Goal: Task Accomplishment & Management: Use online tool/utility

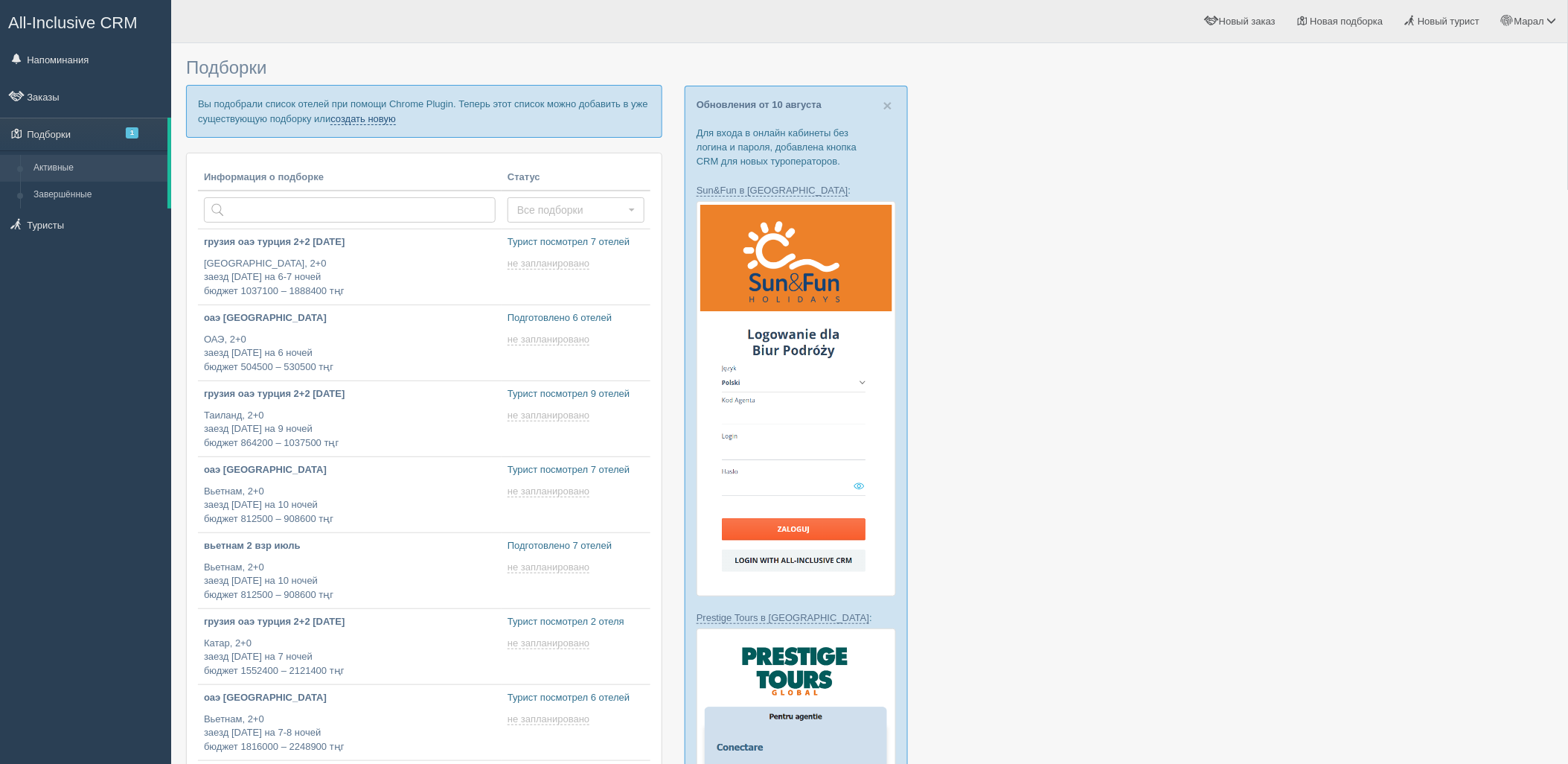
click at [391, 117] on link "создать новую" at bounding box center [363, 120] width 65 height 12
type input "2025-08-12 12:35"
type input "2025-08-12 12:30"
type input "2025-08-12 12:15"
type input "2025-08-12 11:50"
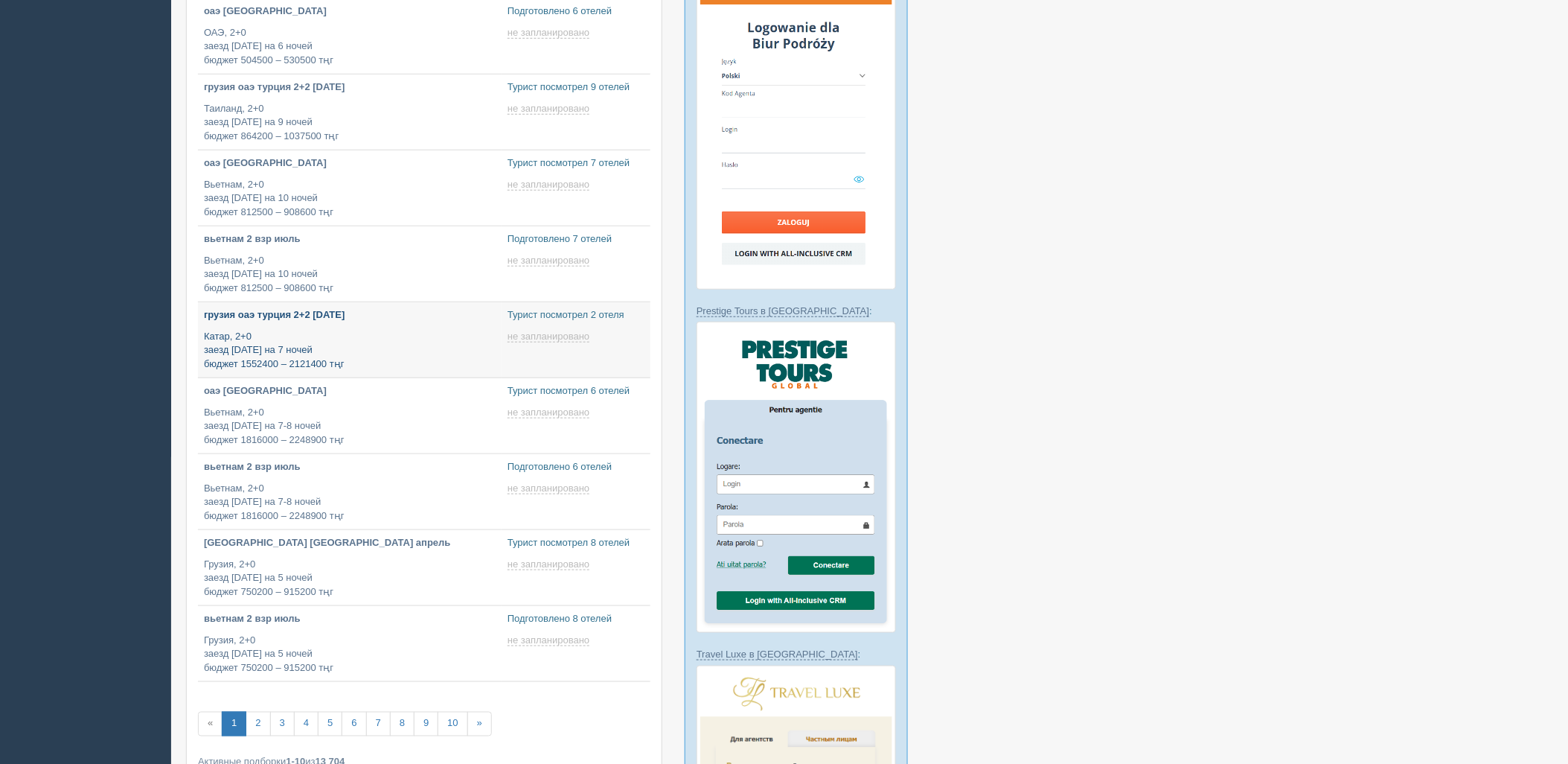
scroll to position [331, 0]
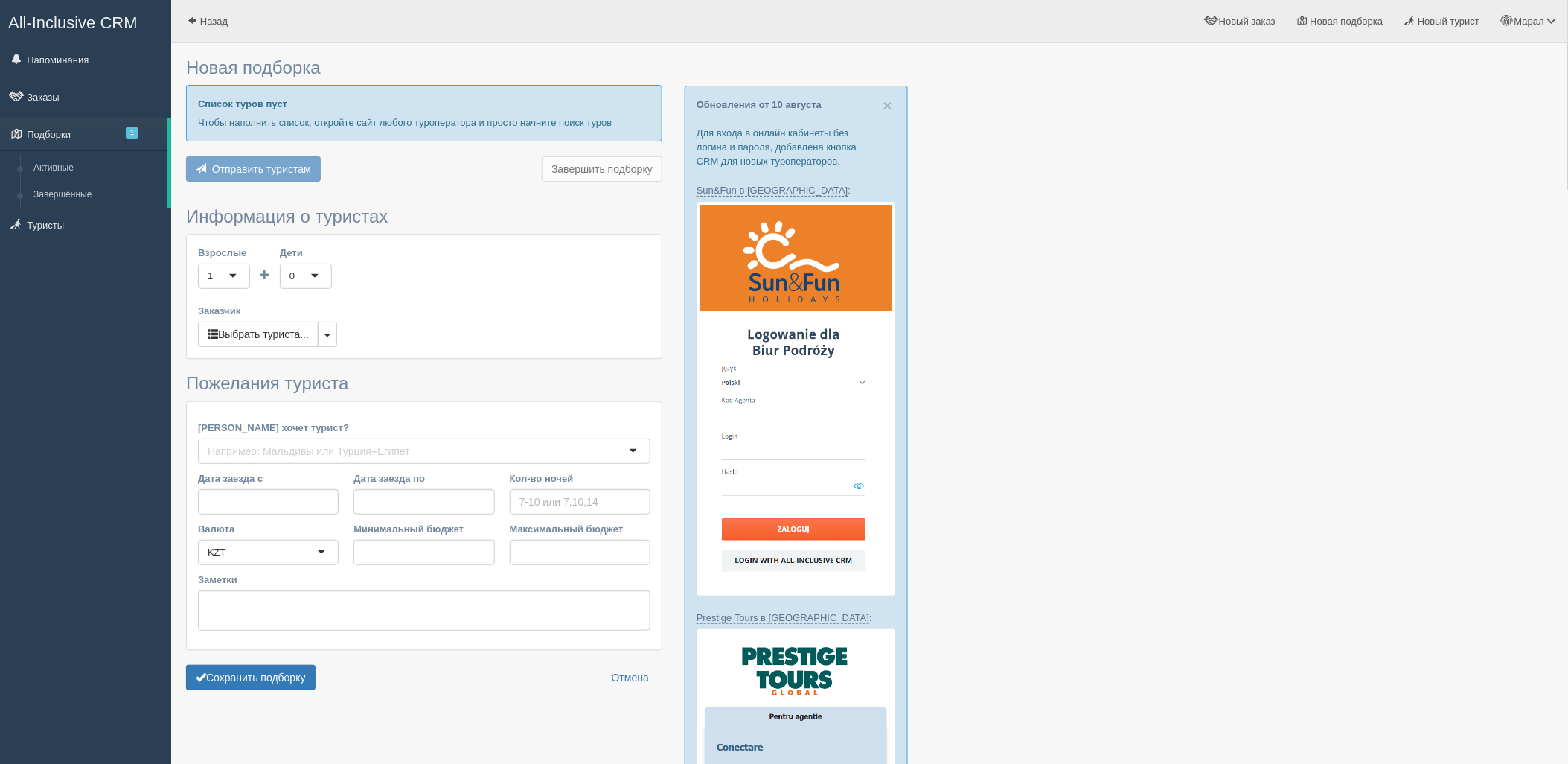
type input "5"
type input "1235800"
type input "1235900"
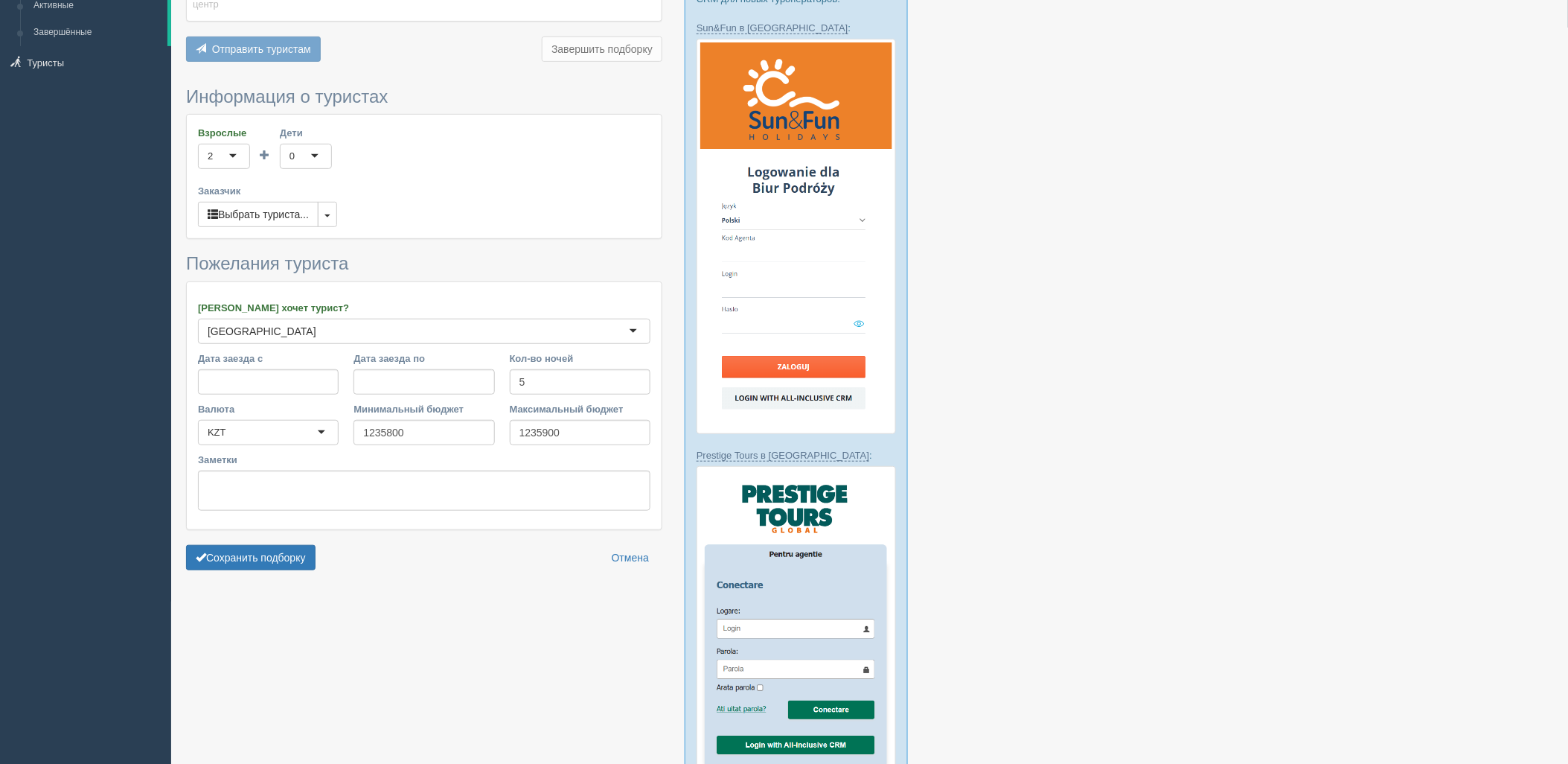
scroll to position [165, 0]
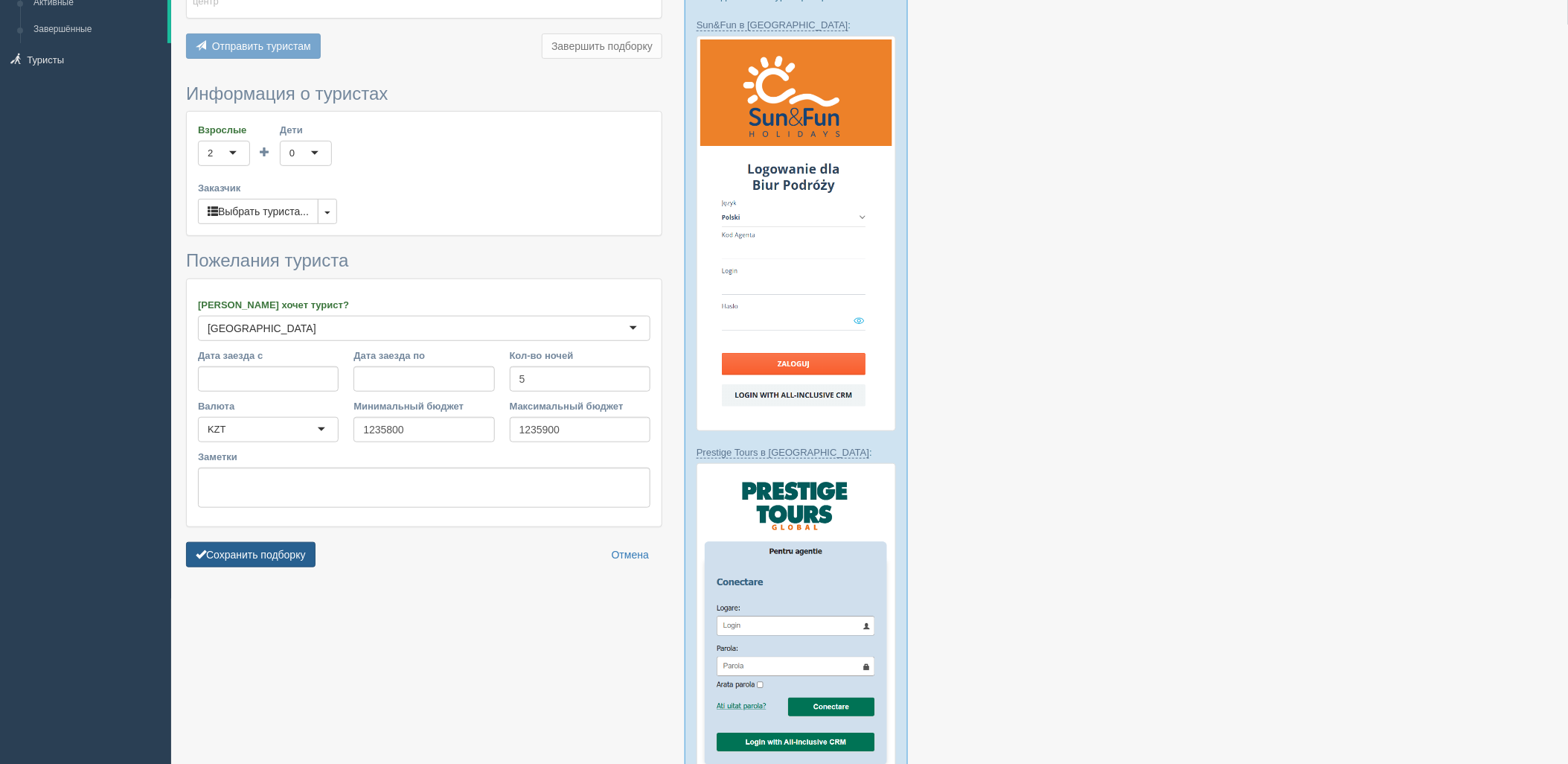
click at [242, 542] on button "Сохранить подборку" at bounding box center [250, 555] width 129 height 26
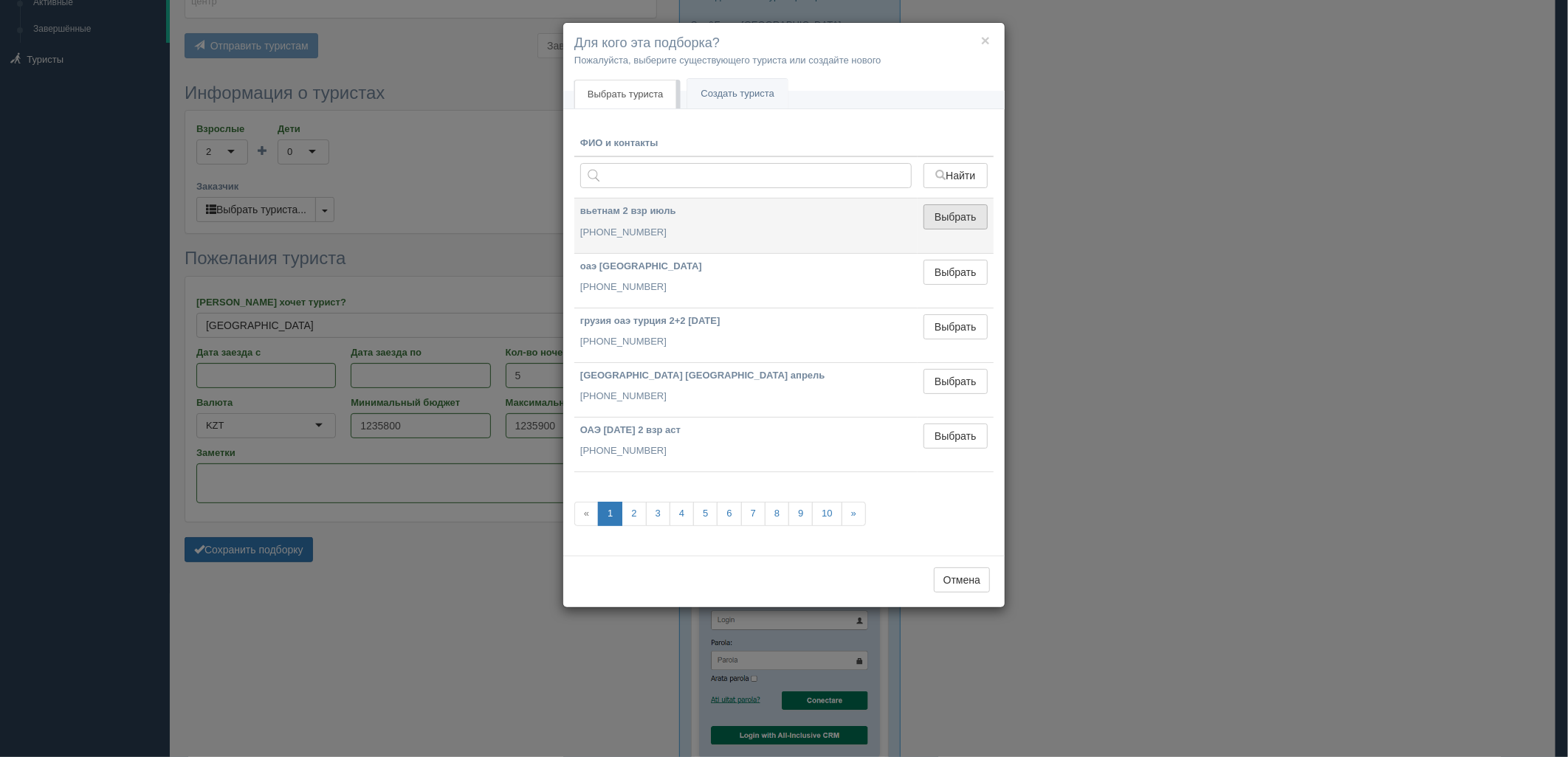
click at [976, 213] on button "Выбрать" at bounding box center [955, 216] width 65 height 25
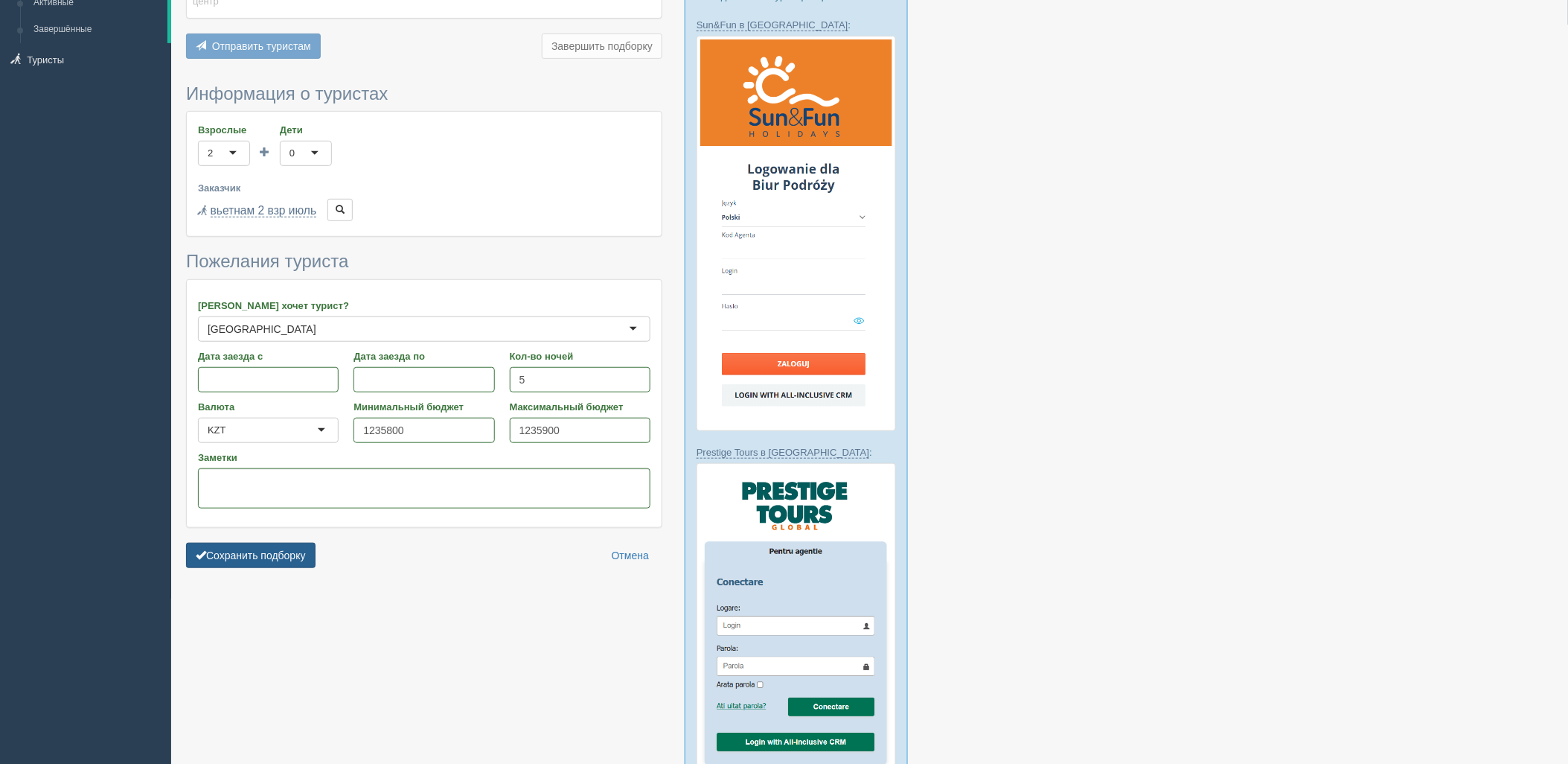
click at [275, 543] on button "Сохранить подборку" at bounding box center [250, 555] width 129 height 26
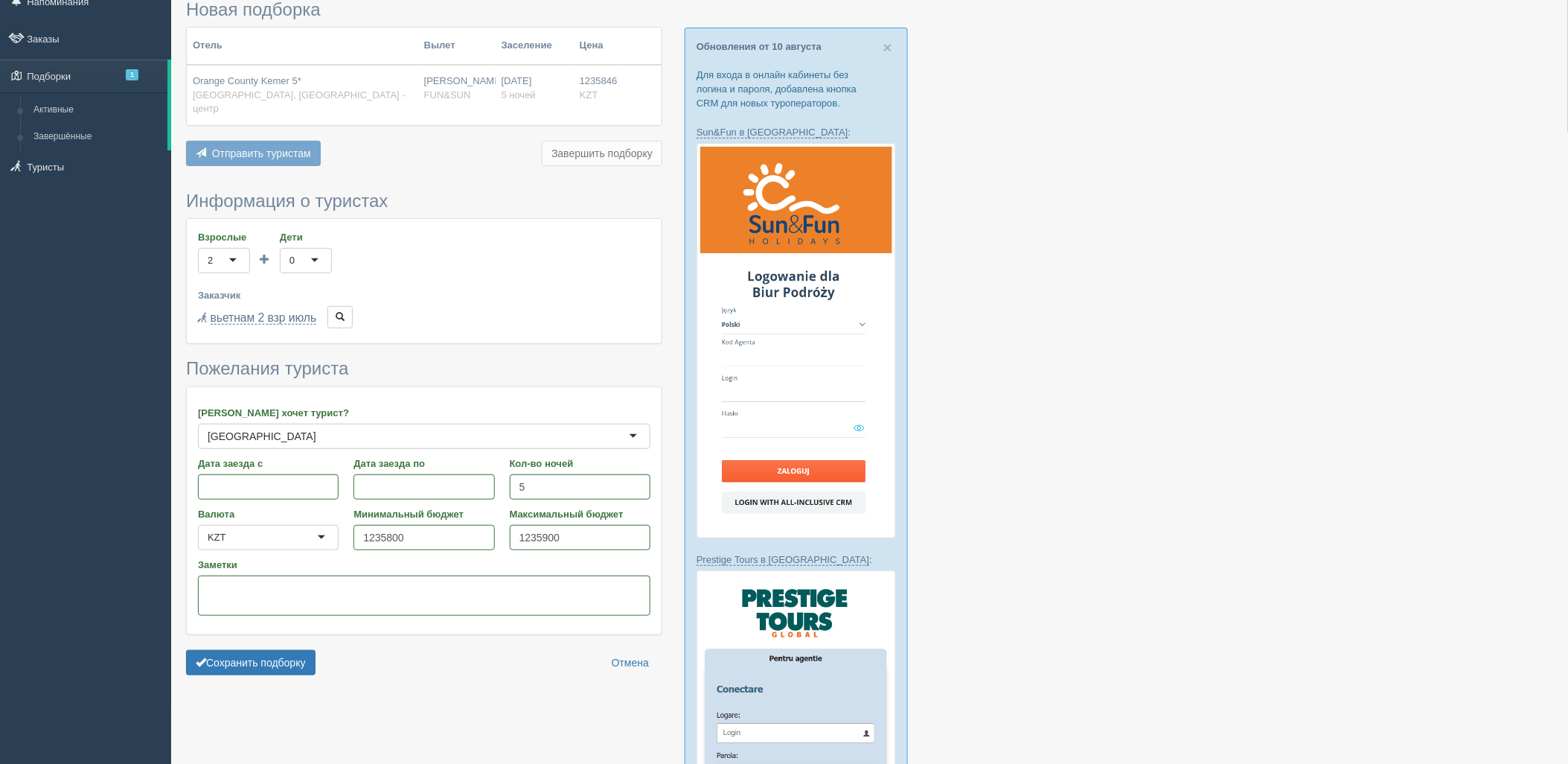
scroll to position [0, 0]
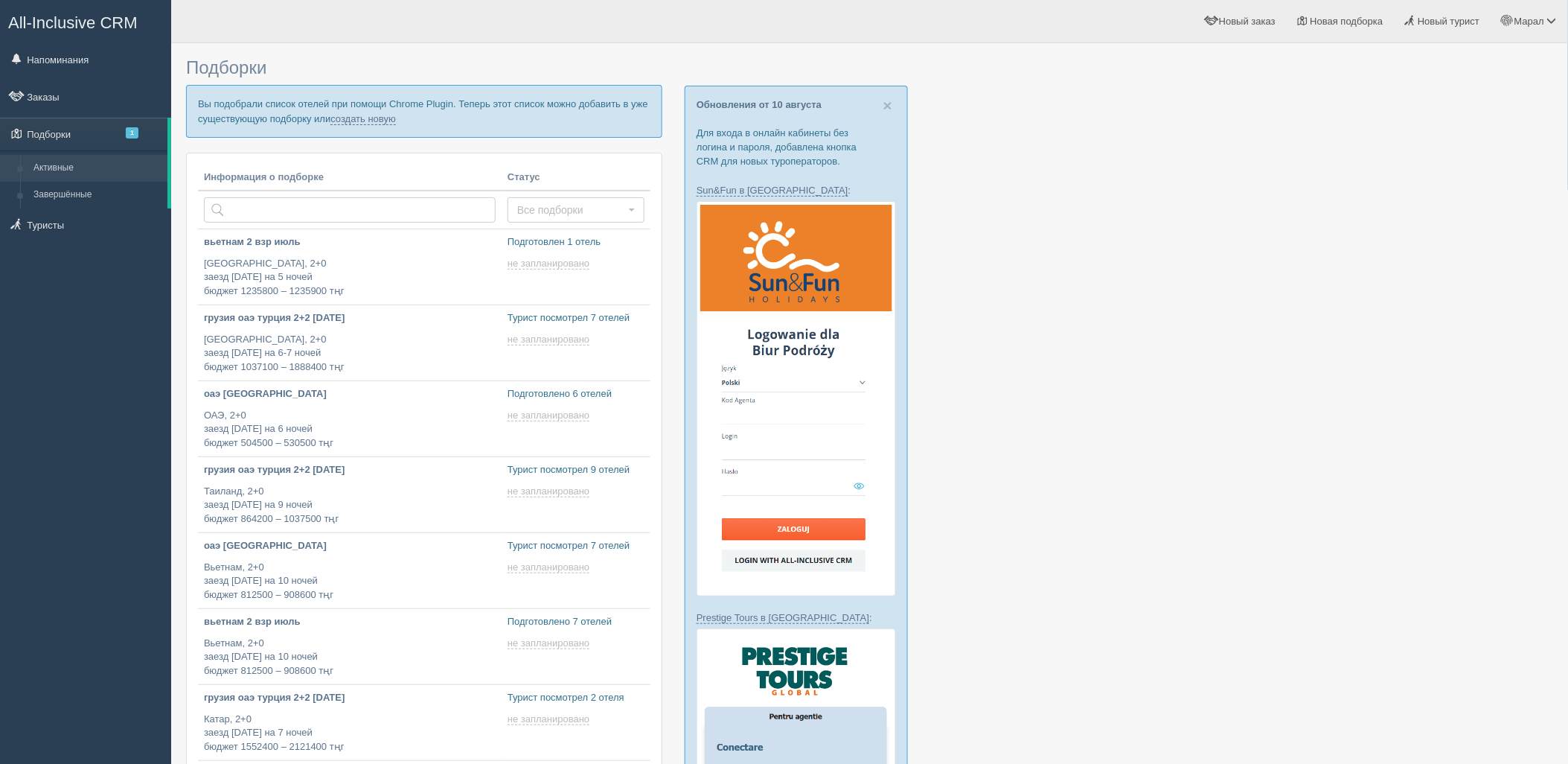
click at [384, 124] on p "Вы подобрали список отелей при помощи Chrome Plugin. Теперь этот список можно д…" at bounding box center [423, 110] width 476 height 52
click at [385, 119] on link "создать новую" at bounding box center [363, 120] width 65 height 12
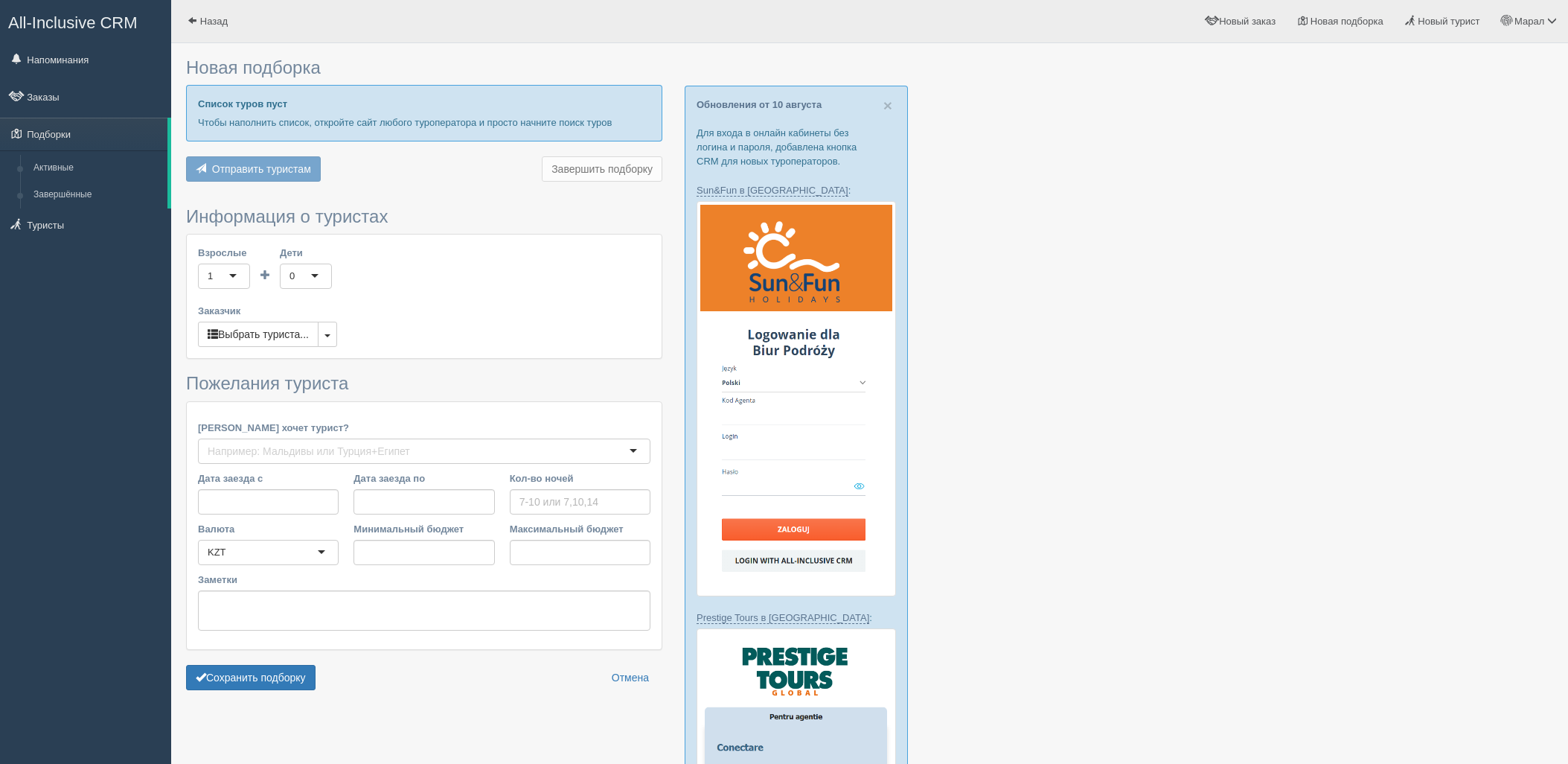
type input "5"
type input "1235800"
type input "1235900"
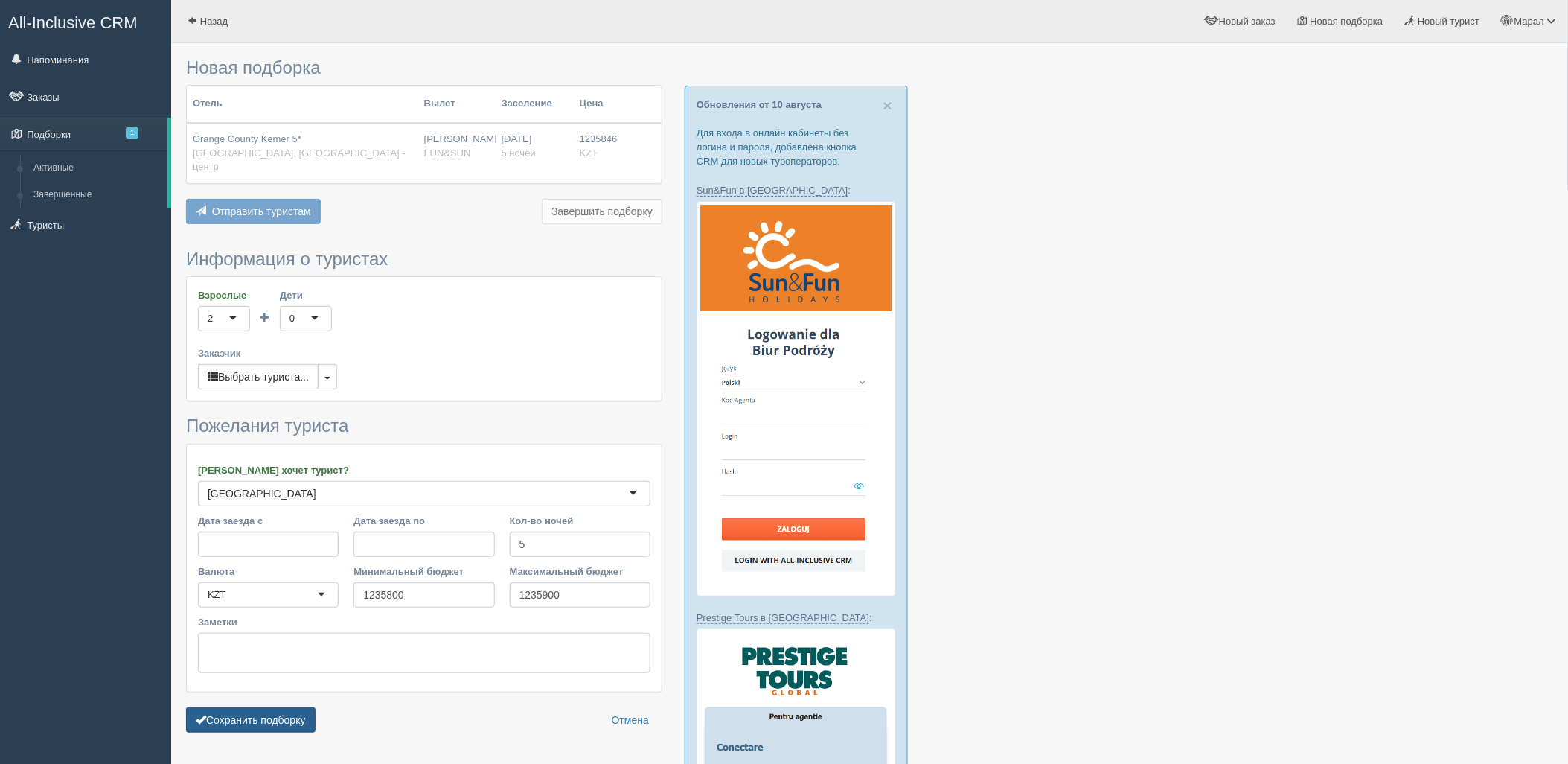
click at [286, 708] on button "Сохранить подборку" at bounding box center [250, 720] width 129 height 26
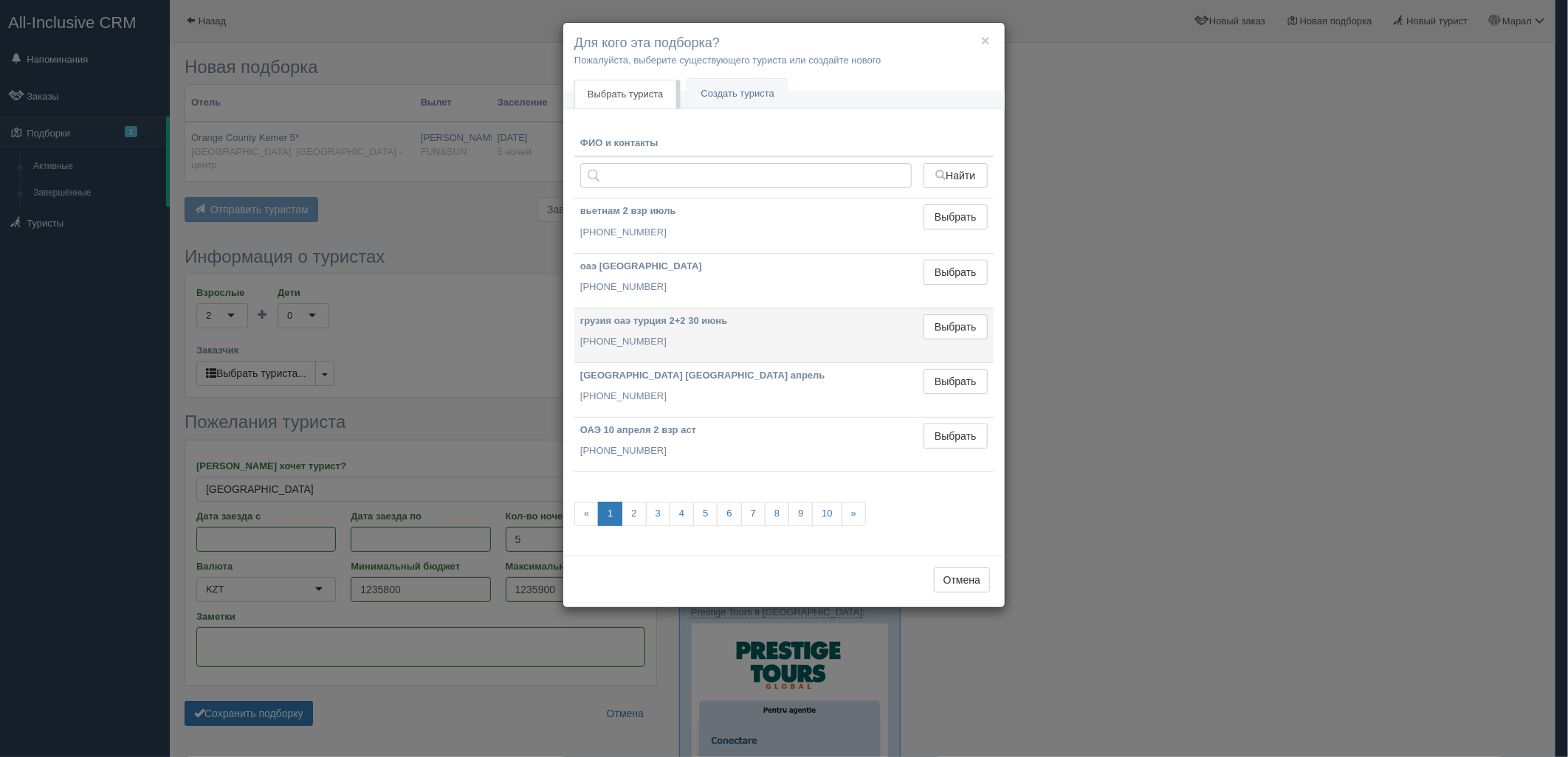
click at [957, 343] on td "Выбрать Выбран" at bounding box center [955, 335] width 76 height 55
click at [941, 327] on button "Выбрать" at bounding box center [955, 326] width 65 height 25
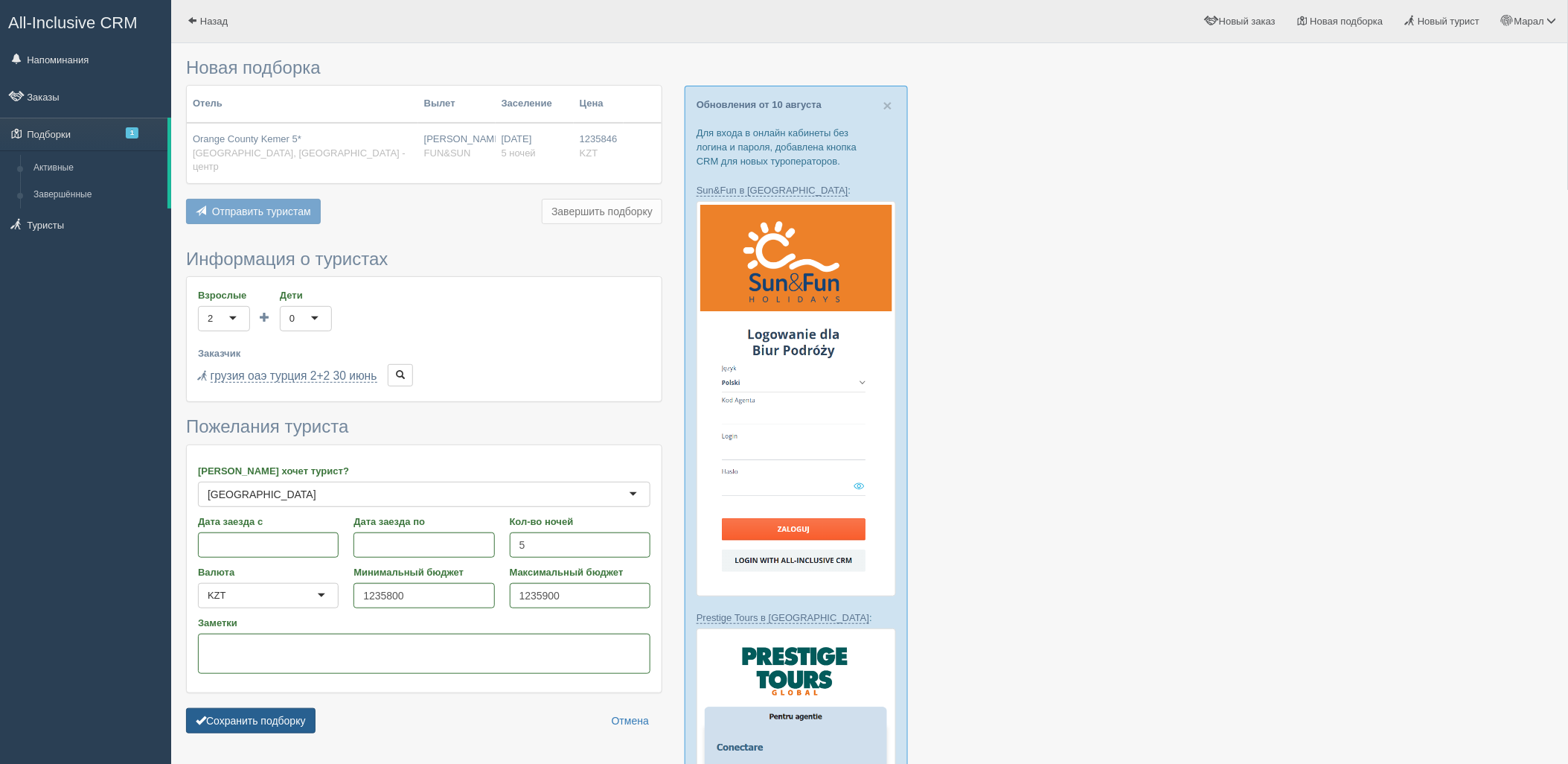
click at [276, 709] on button "Сохранить подборку" at bounding box center [250, 721] width 129 height 26
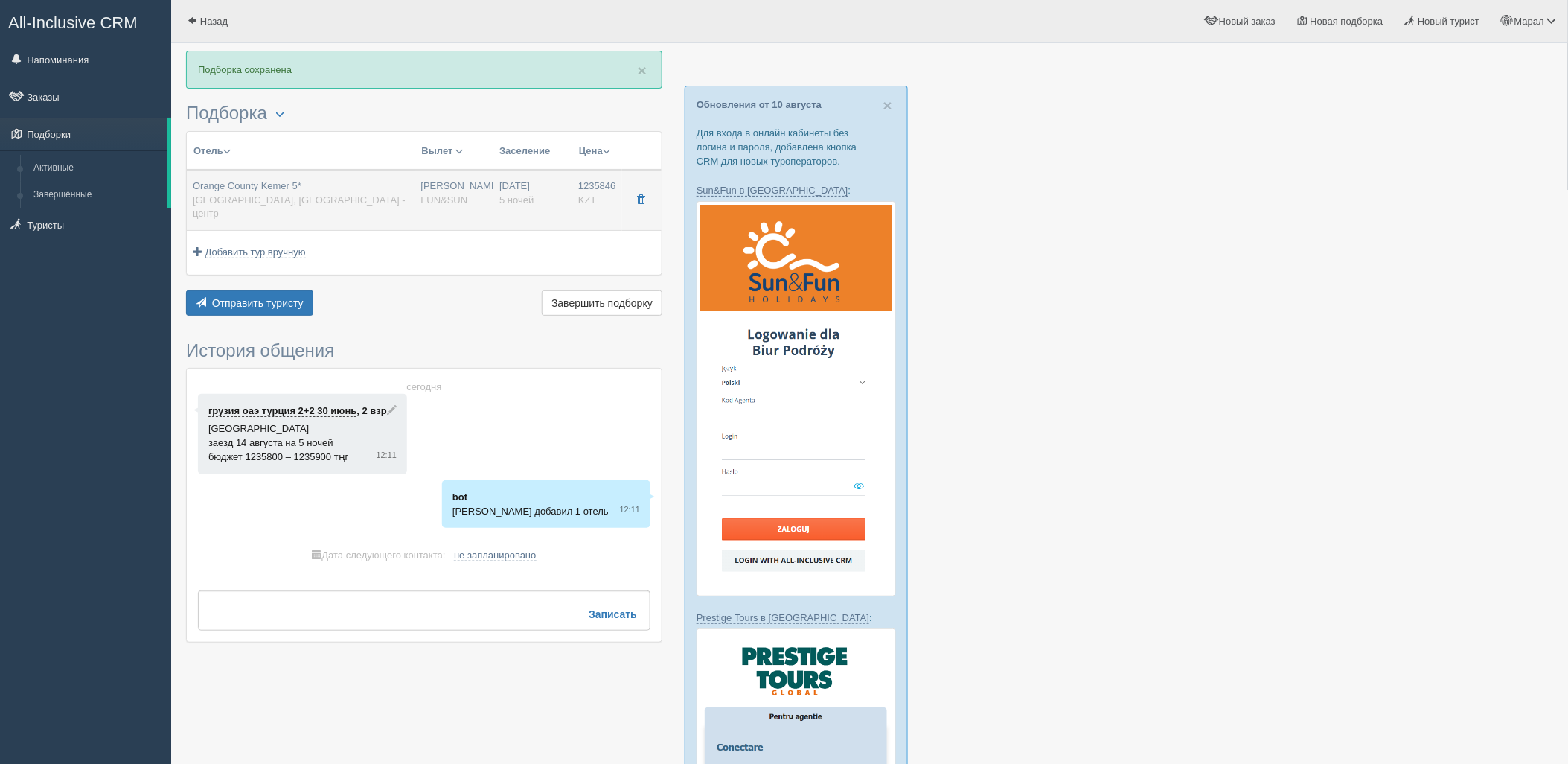
click at [277, 195] on span "[GEOGRAPHIC_DATA], [GEOGRAPHIC_DATA] - центр" at bounding box center [299, 207] width 213 height 26
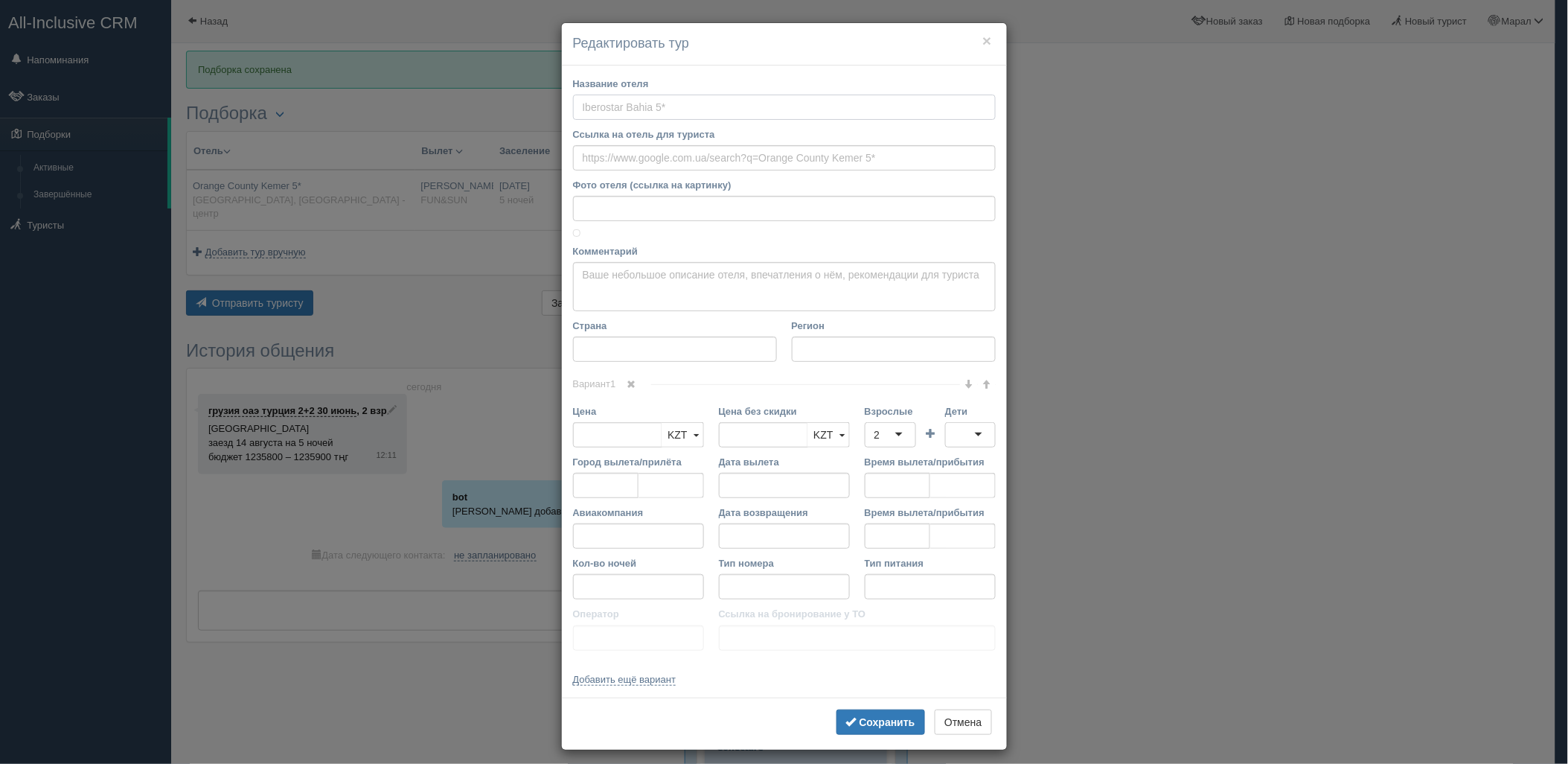
type input "Orange County Kemer 5*"
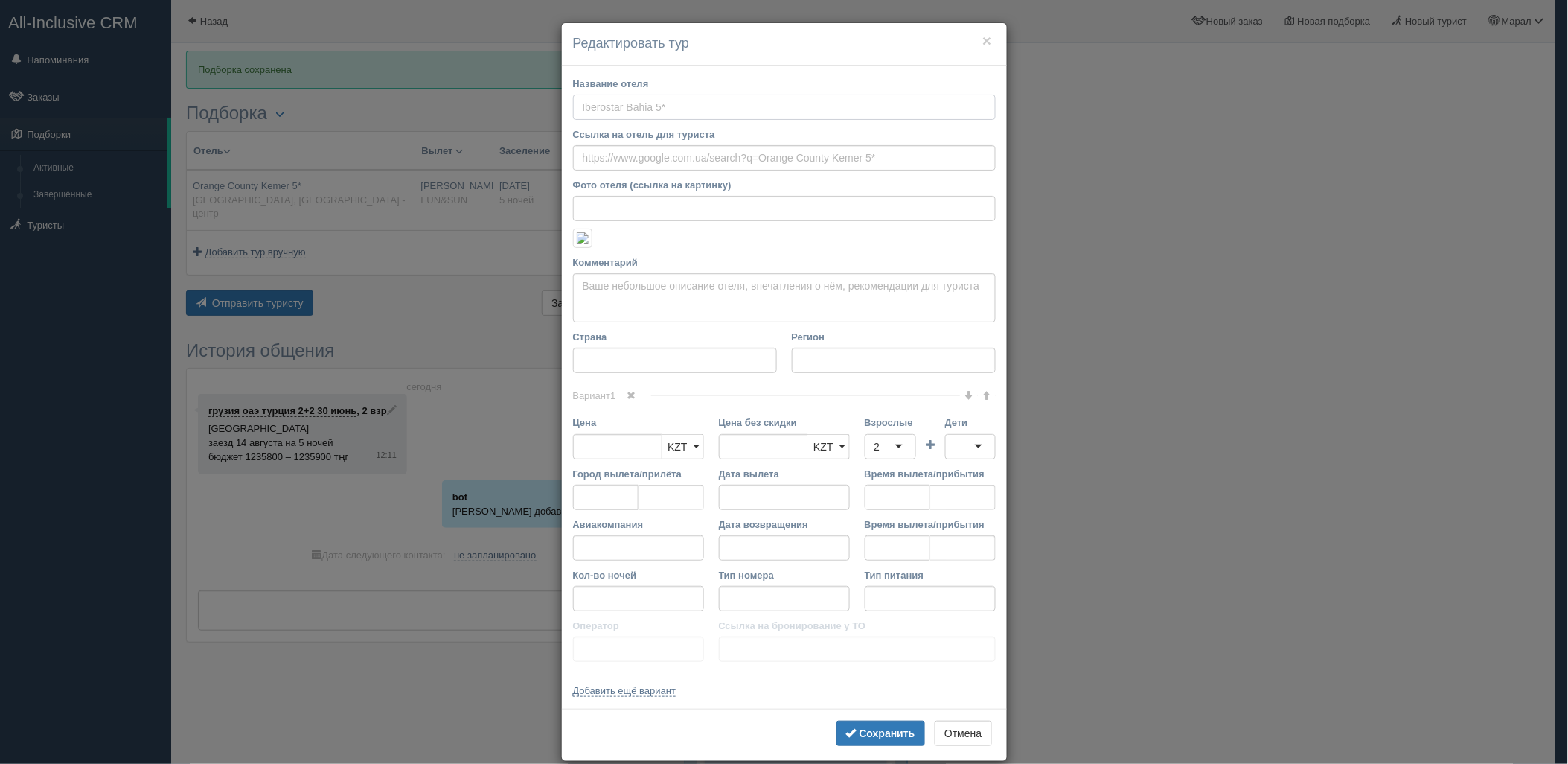
type input "https://tophotels.ru/hotel/al17180"
type textarea "Отель расположен в п. Кемер, в 45 км от г.Анталия. Аэропорт Анталии находится в…"
type input "[GEOGRAPHIC_DATA]"
type input "Кемер - центр"
type input "1235846.00"
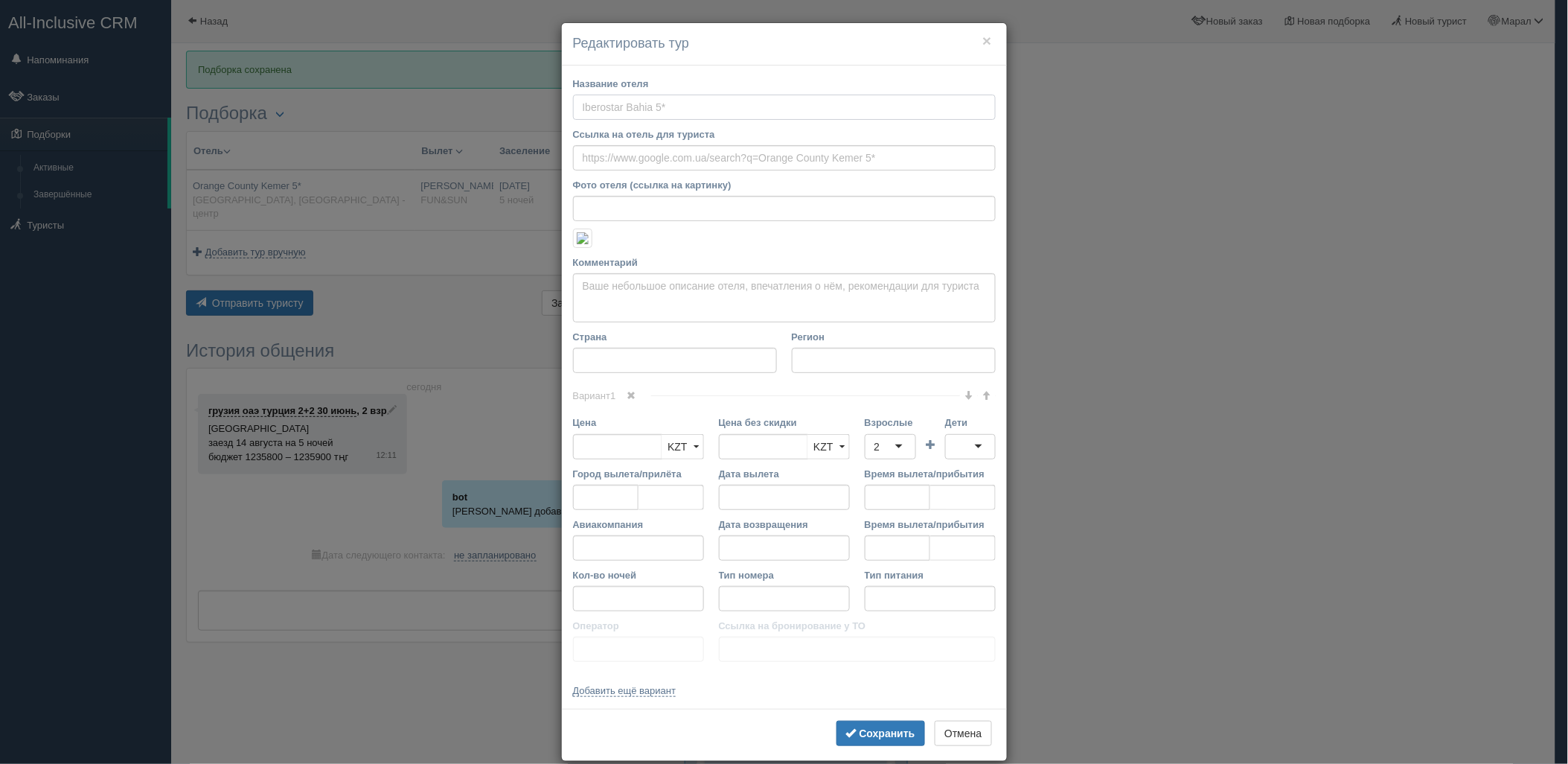
type input "[PERSON_NAME]"
type input "Анталия AYT"
type input "07:50"
type input "11:35"
type input "Turkish Airlines"
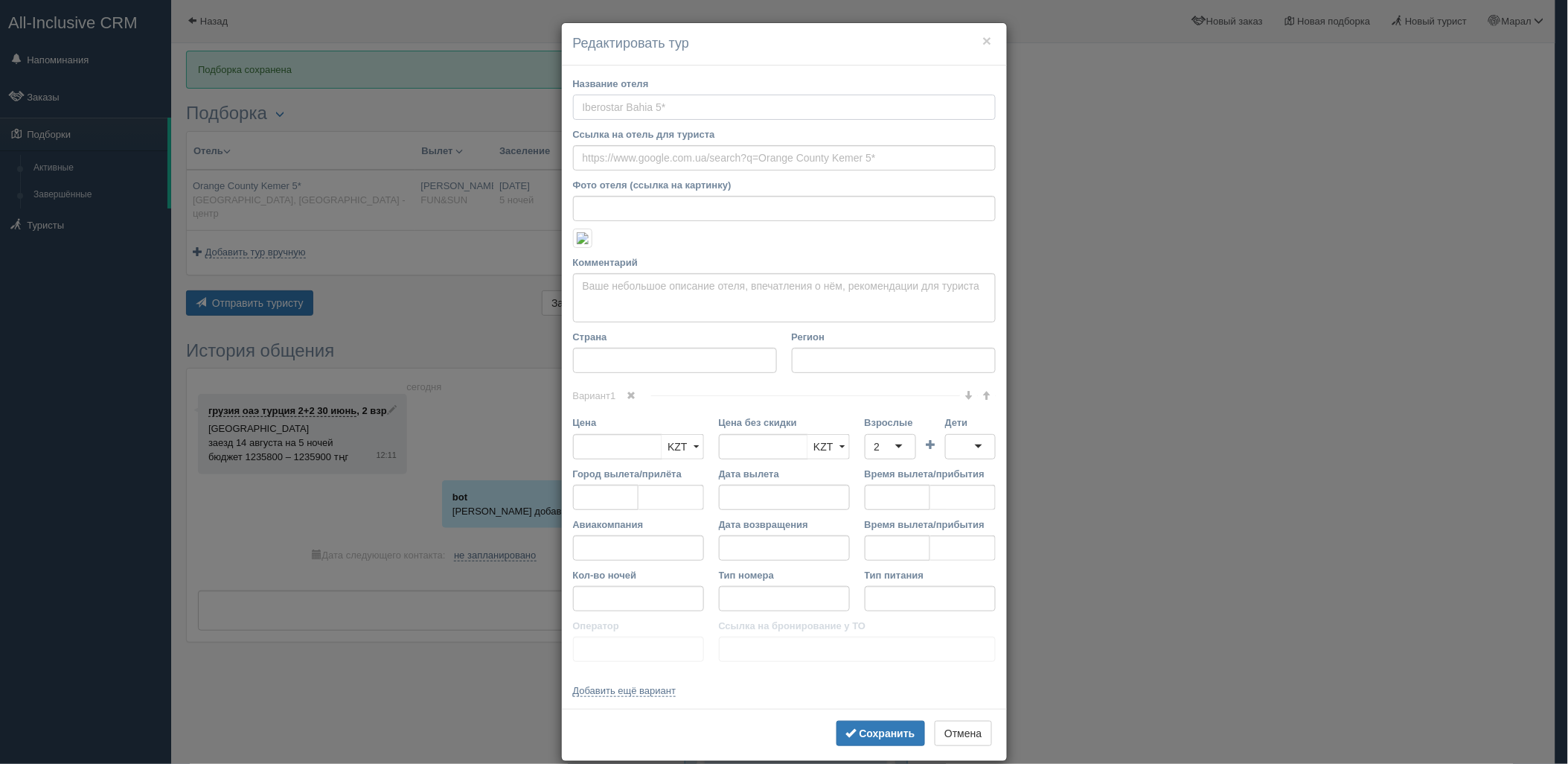
type input "10:50"
type input "17:40"
type input "5"
type input "couples standard land view"
type input "UAI - Ультра Все Включено"
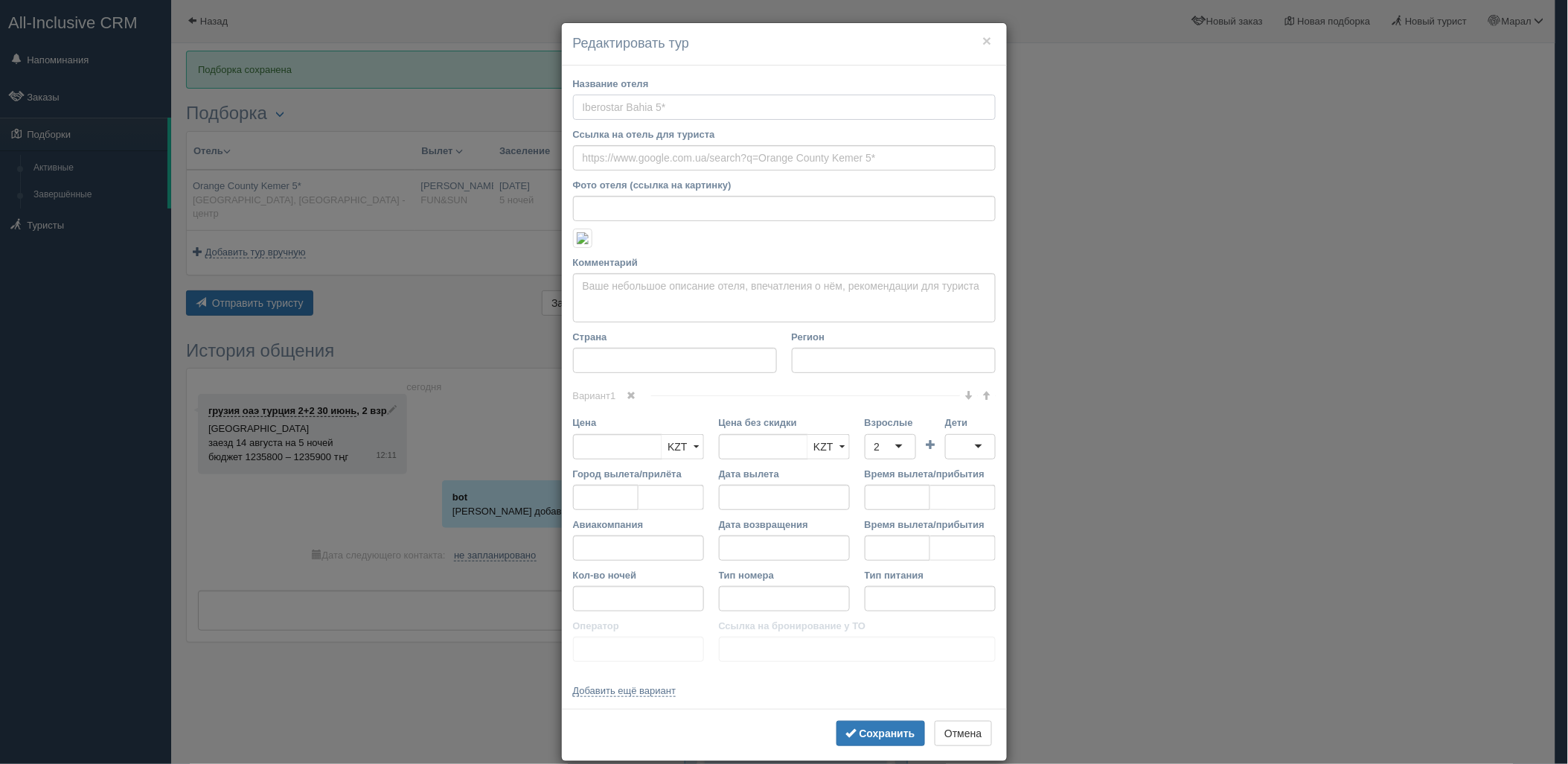
type input "FUN&SUN"
type input "https://tourvisor.ru/countries#!/hotel=orange-county-resort"
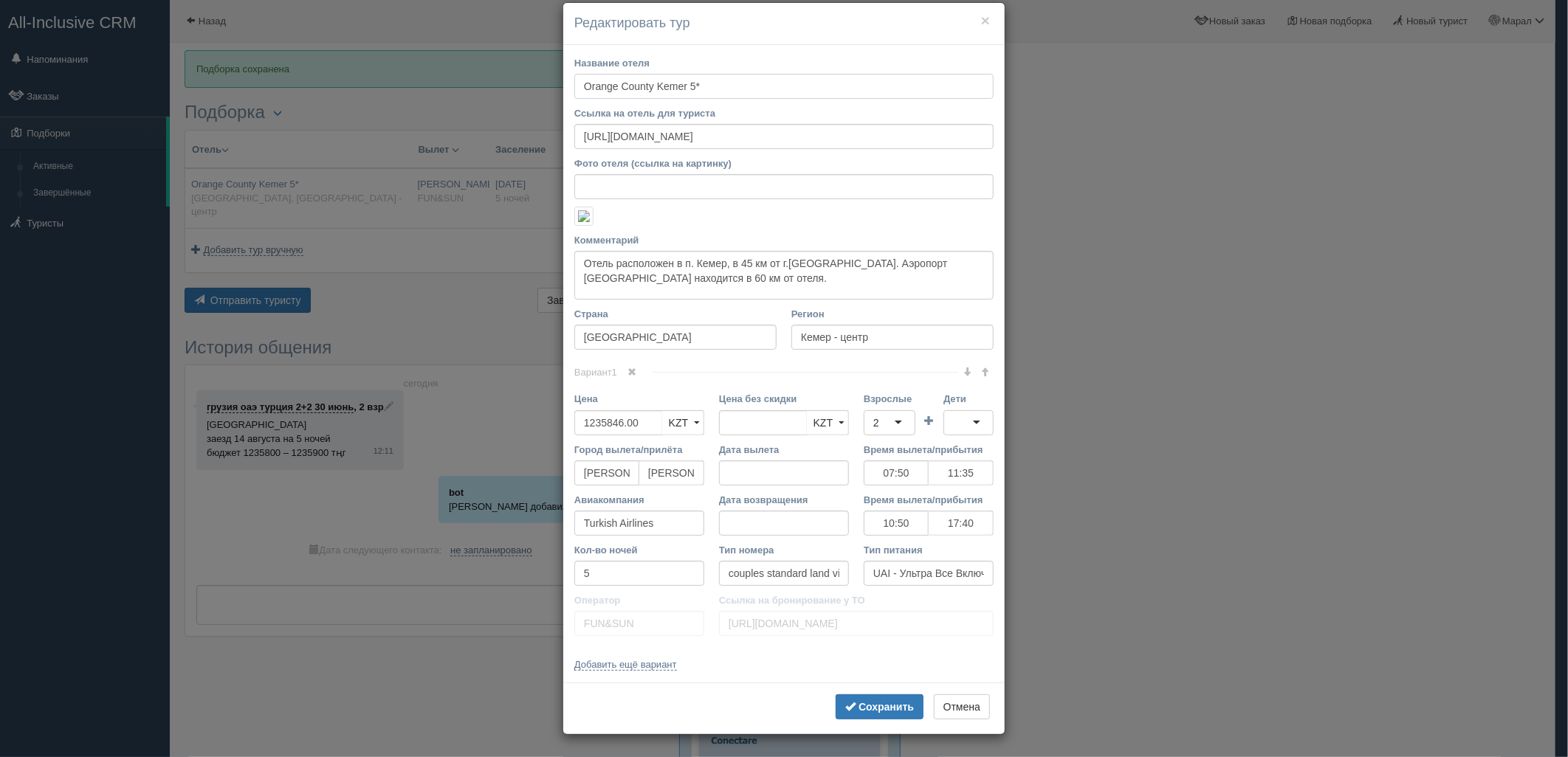
scroll to position [283, 0]
click at [732, 468] on input "Дата вылета" at bounding box center [784, 473] width 130 height 25
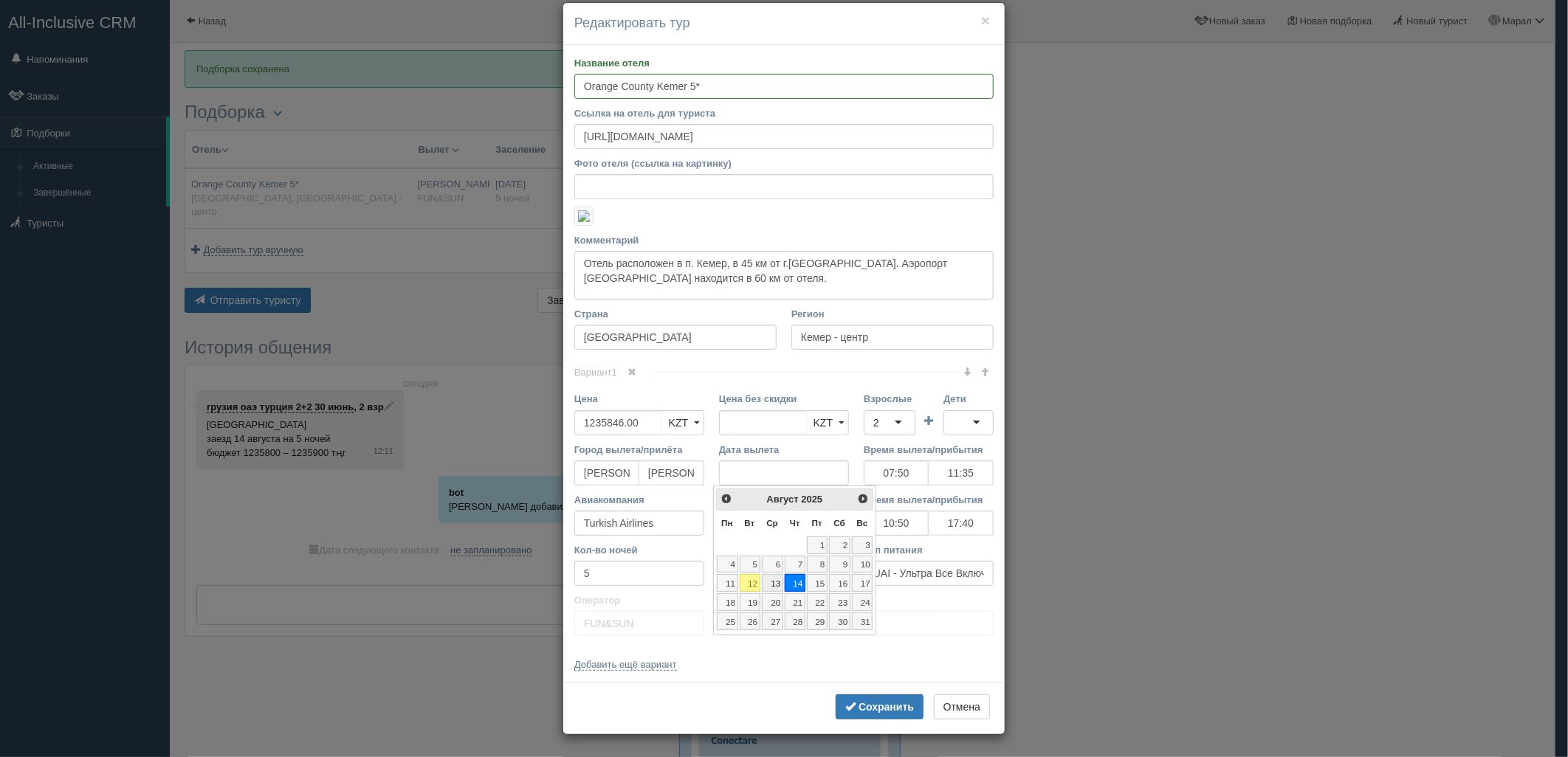
click at [776, 578] on link "13" at bounding box center [772, 583] width 22 height 17
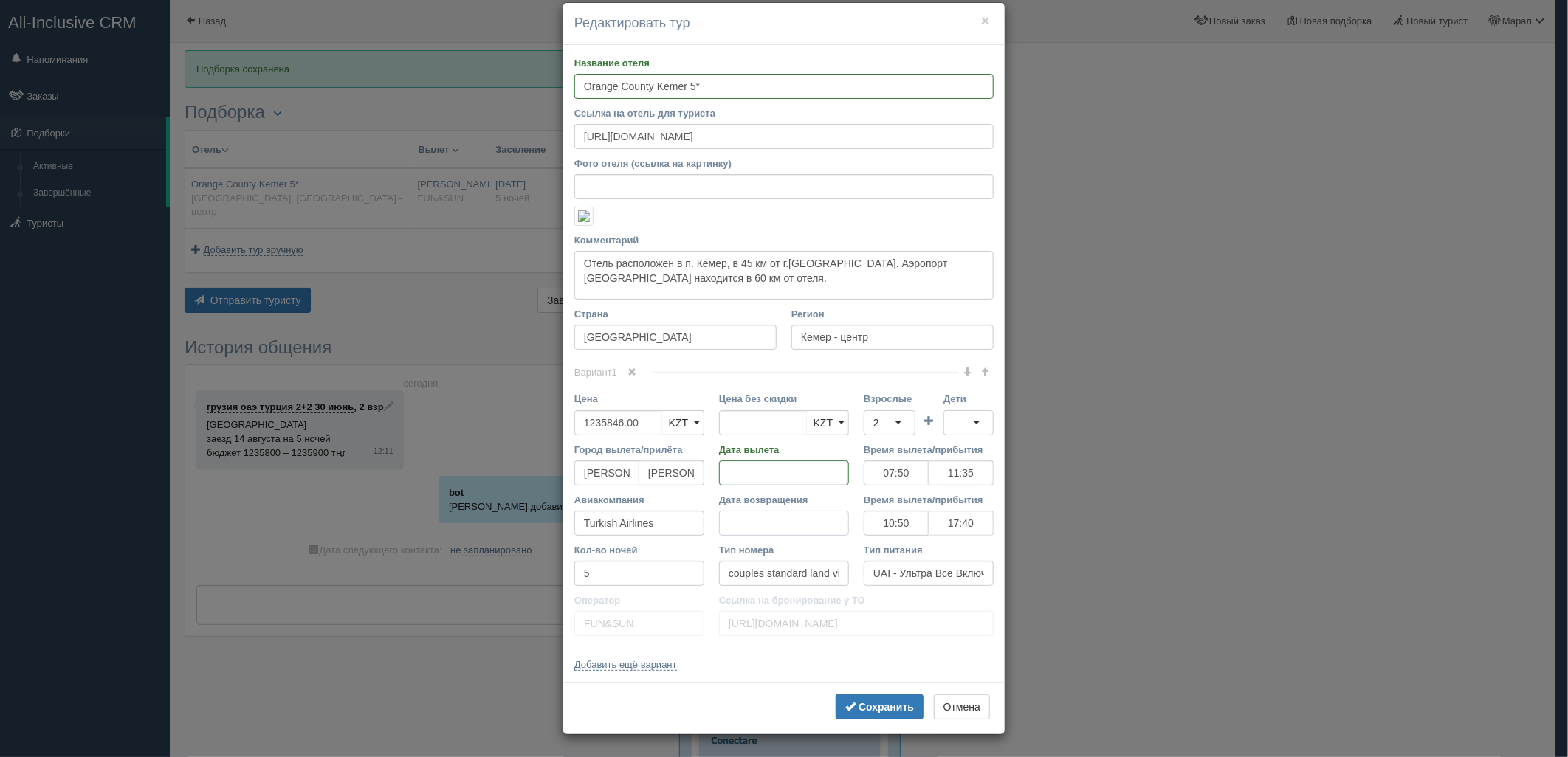
click at [757, 524] on input "Дата возвращения" at bounding box center [784, 522] width 130 height 25
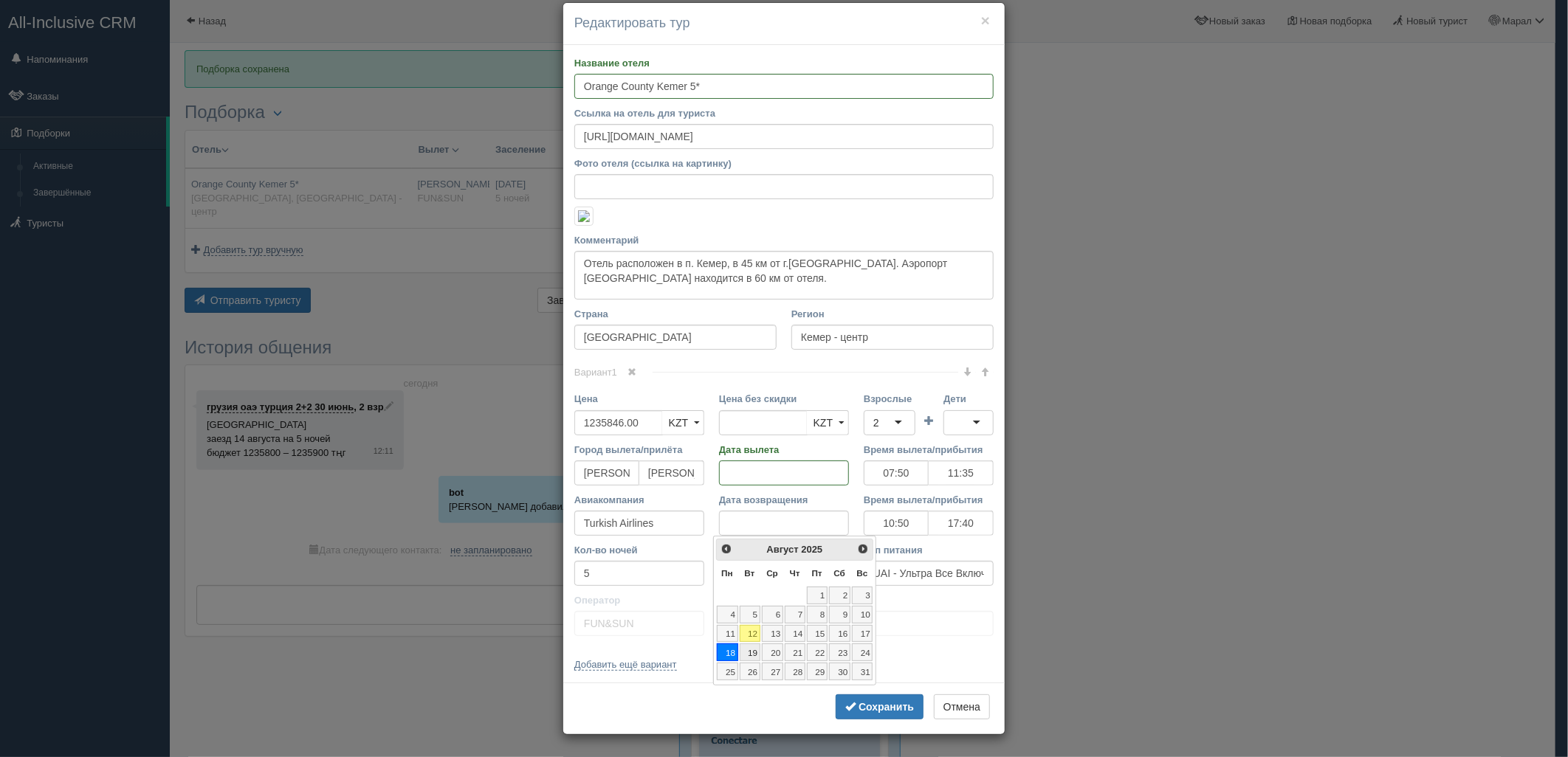
click at [750, 648] on link "19" at bounding box center [750, 652] width 21 height 17
type input "6"
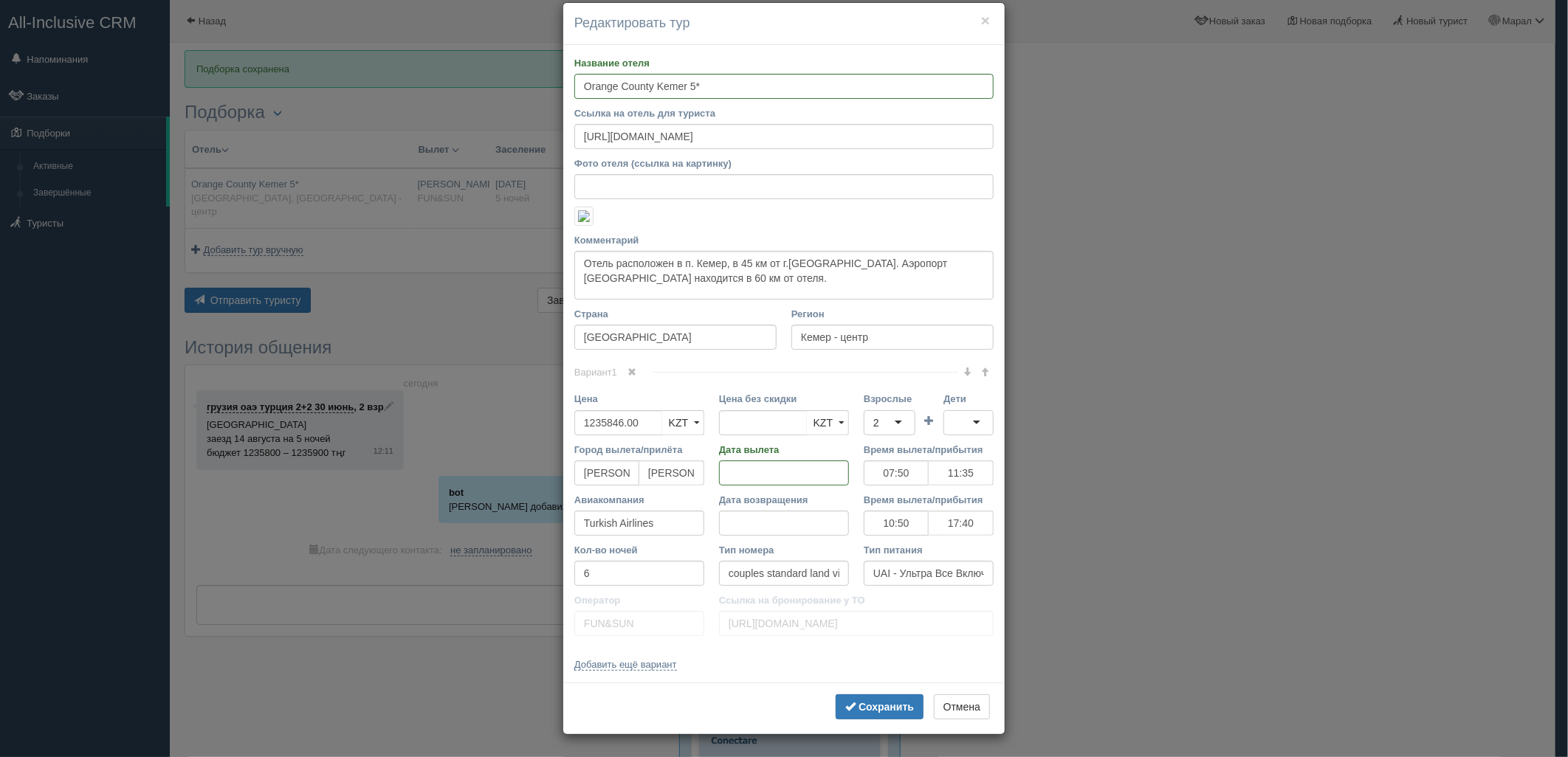
click at [892, 406] on label "Взрослые" at bounding box center [889, 399] width 51 height 14
click at [882, 415] on input "Взрослые" at bounding box center [880, 422] width 3 height 15
drag, startPoint x: 890, startPoint y: 419, endPoint x: 881, endPoint y: 443, distance: 25.6
click at [890, 419] on div "2" at bounding box center [889, 422] width 51 height 25
click at [873, 712] on b "Сохранить" at bounding box center [886, 707] width 55 height 12
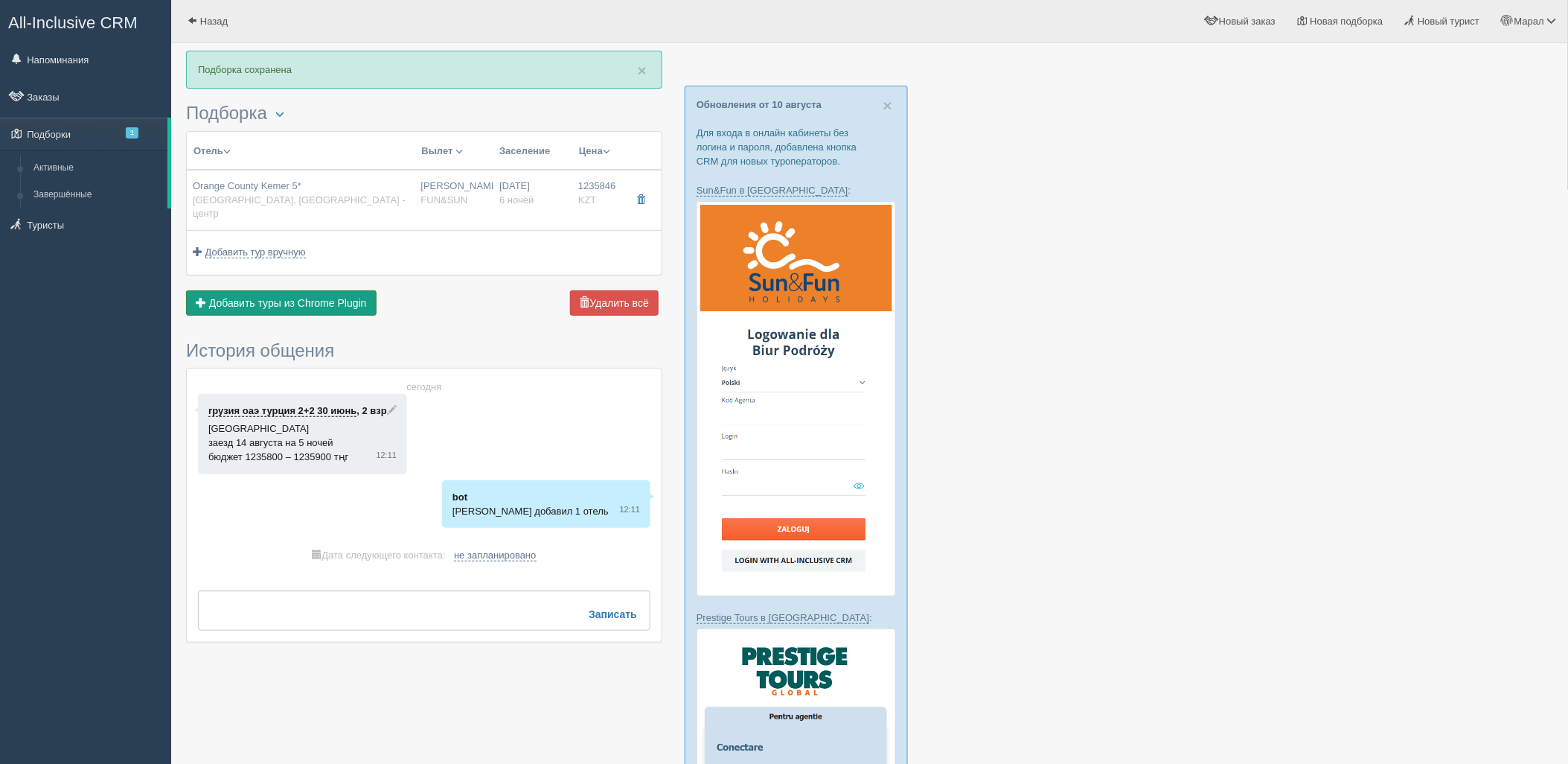
click at [317, 296] on button "Добавить из Plugin Добавить туры из Chrome Plugin" at bounding box center [281, 303] width 191 height 26
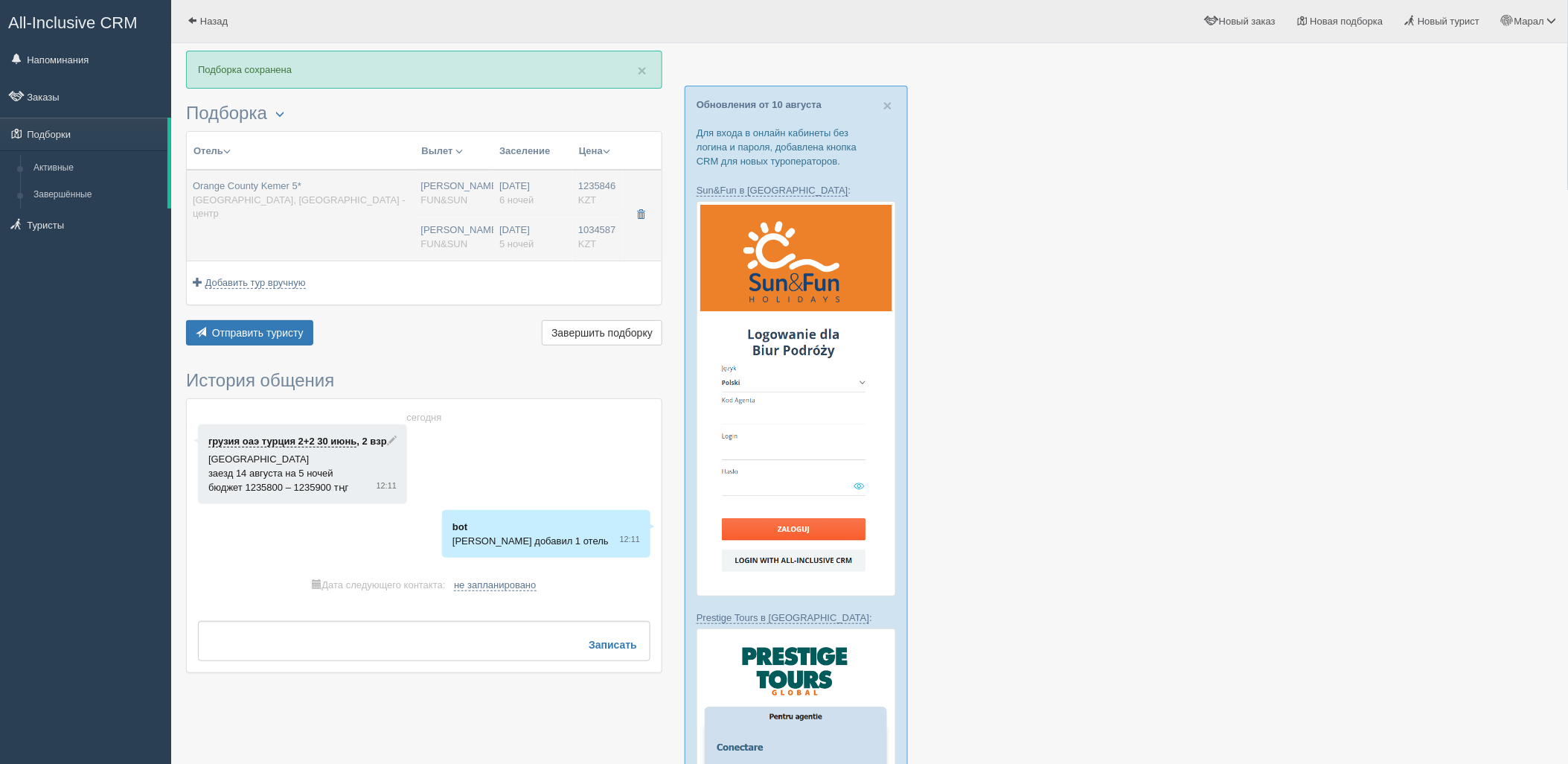
click at [351, 219] on td "Orange County Kemer 5* Турция, Кемер - центр" at bounding box center [301, 215] width 229 height 91
type input "07:50"
type input "11:35"
type input "10:50"
type input "17:40"
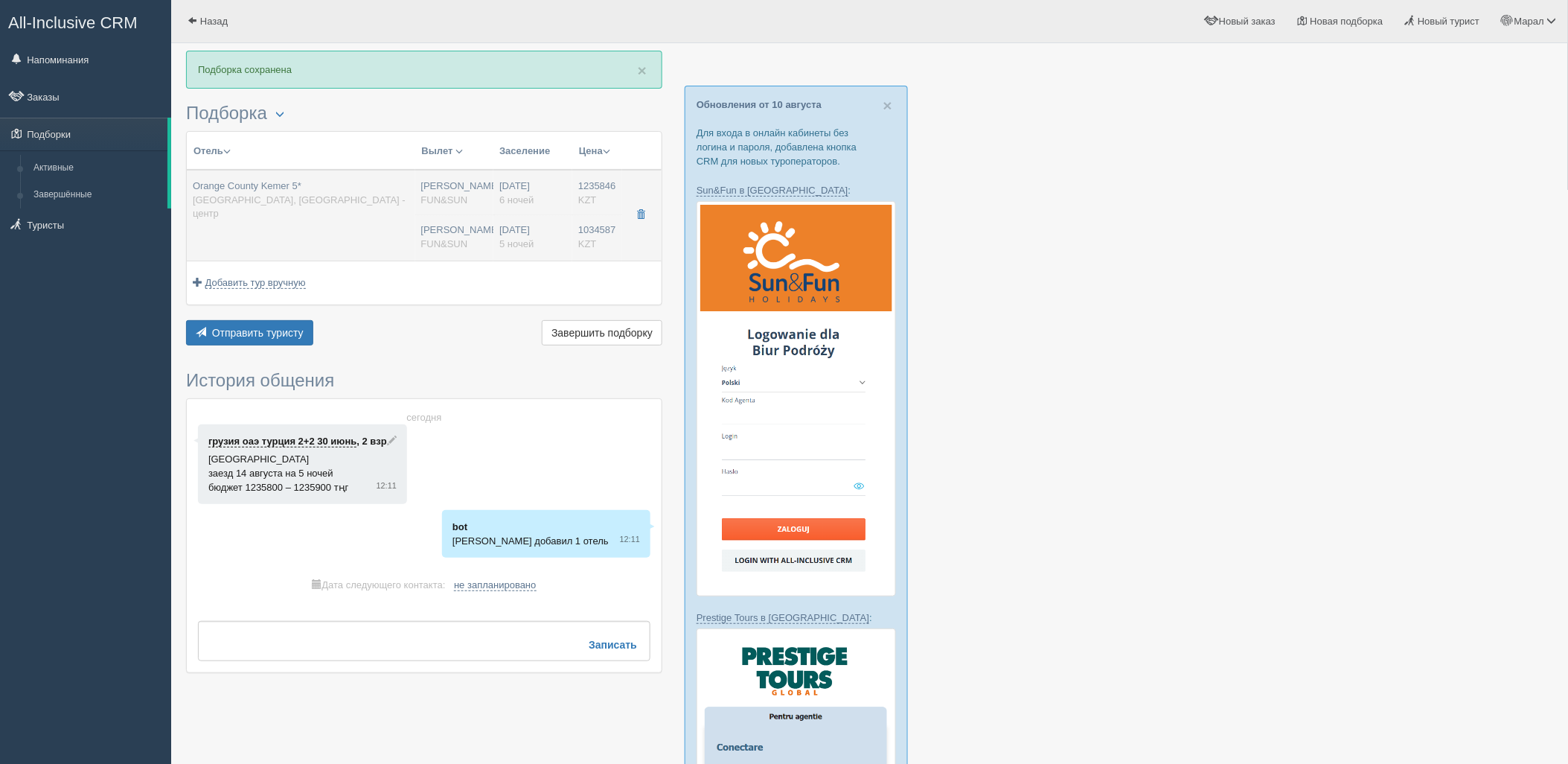
type input "1034587.00"
type input "[PERSON_NAME]"
type input "Анталия AYT"
type input "07:50"
type input "11:35"
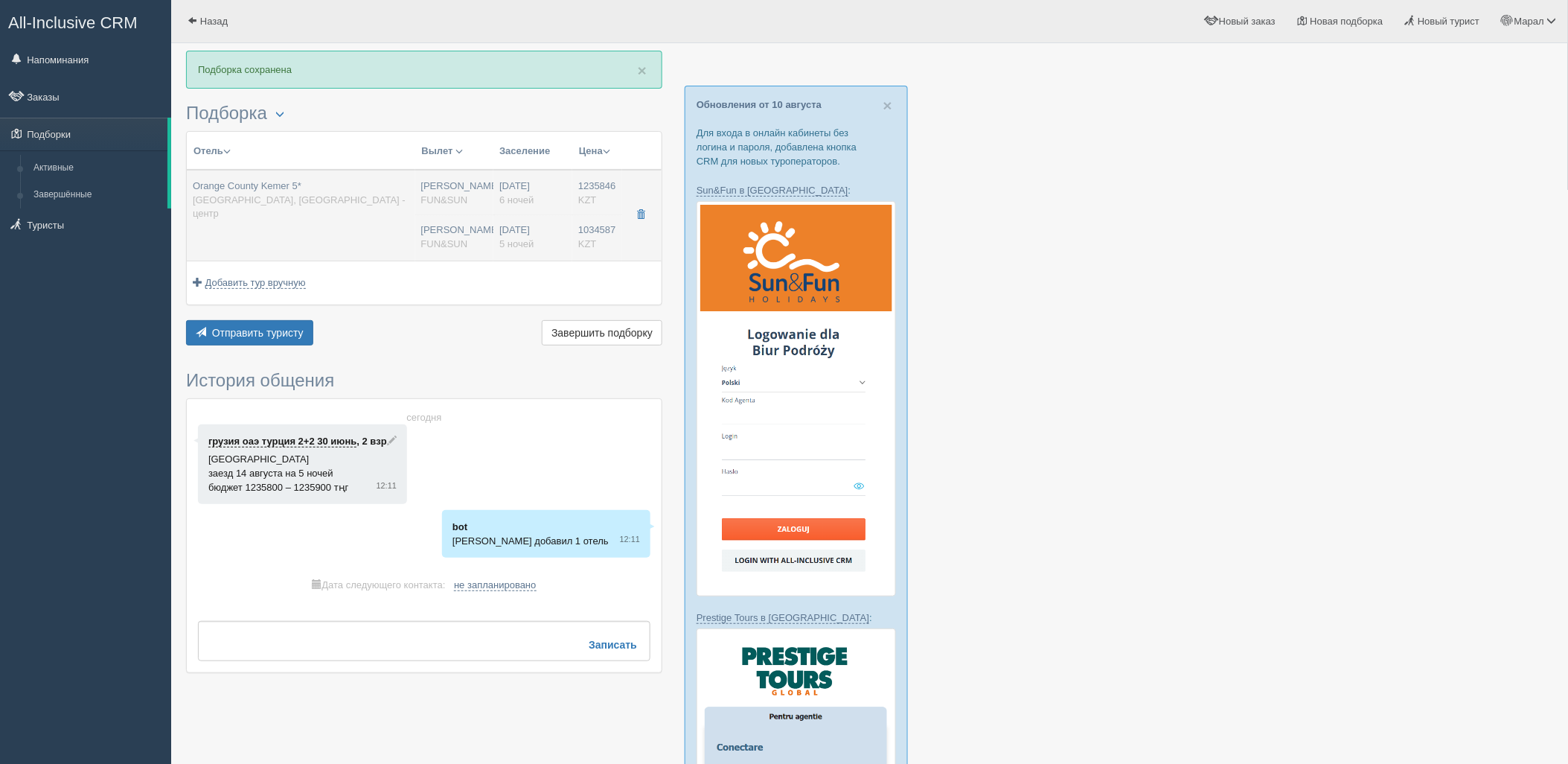
type input "Turkish Airlines"
type input "10:50"
type input "17:40"
type input "5"
type input "couples standard land view"
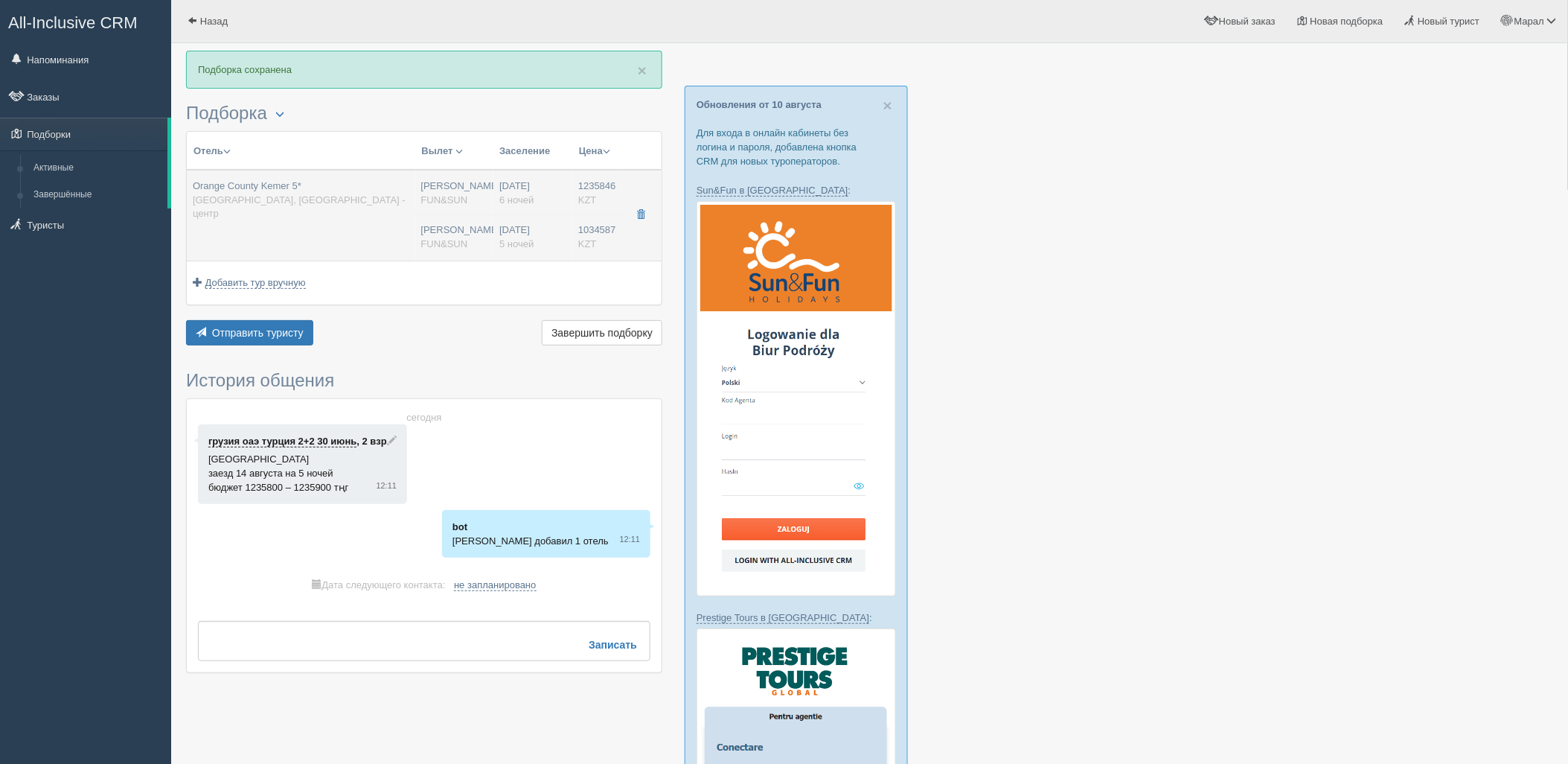
type input "UAI - Ультра Все Включено"
type input "FUN&SUN"
type input "https://tourvisor.ru/countries#!/hotel=orange-county-resort"
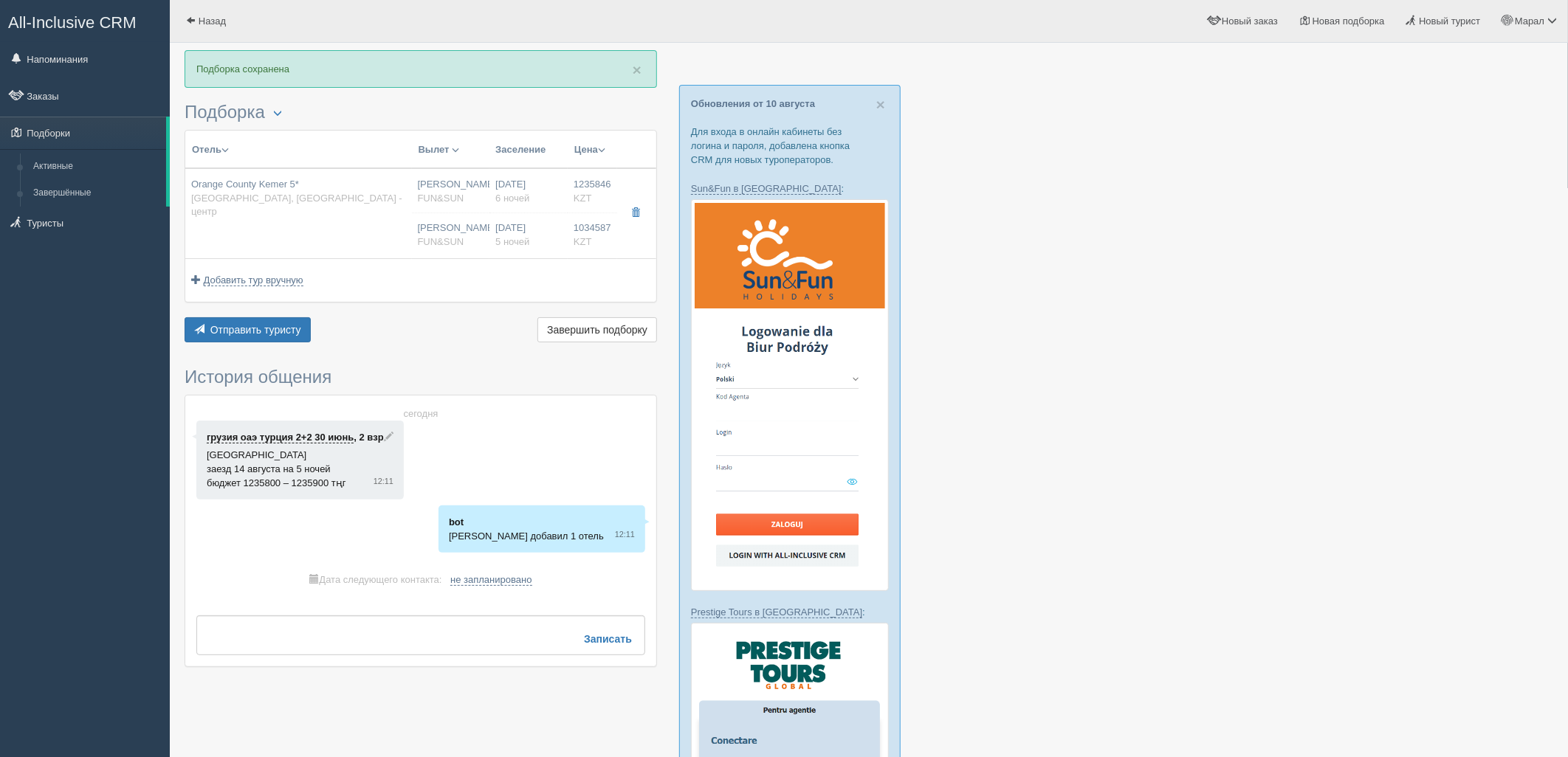
scroll to position [0, 0]
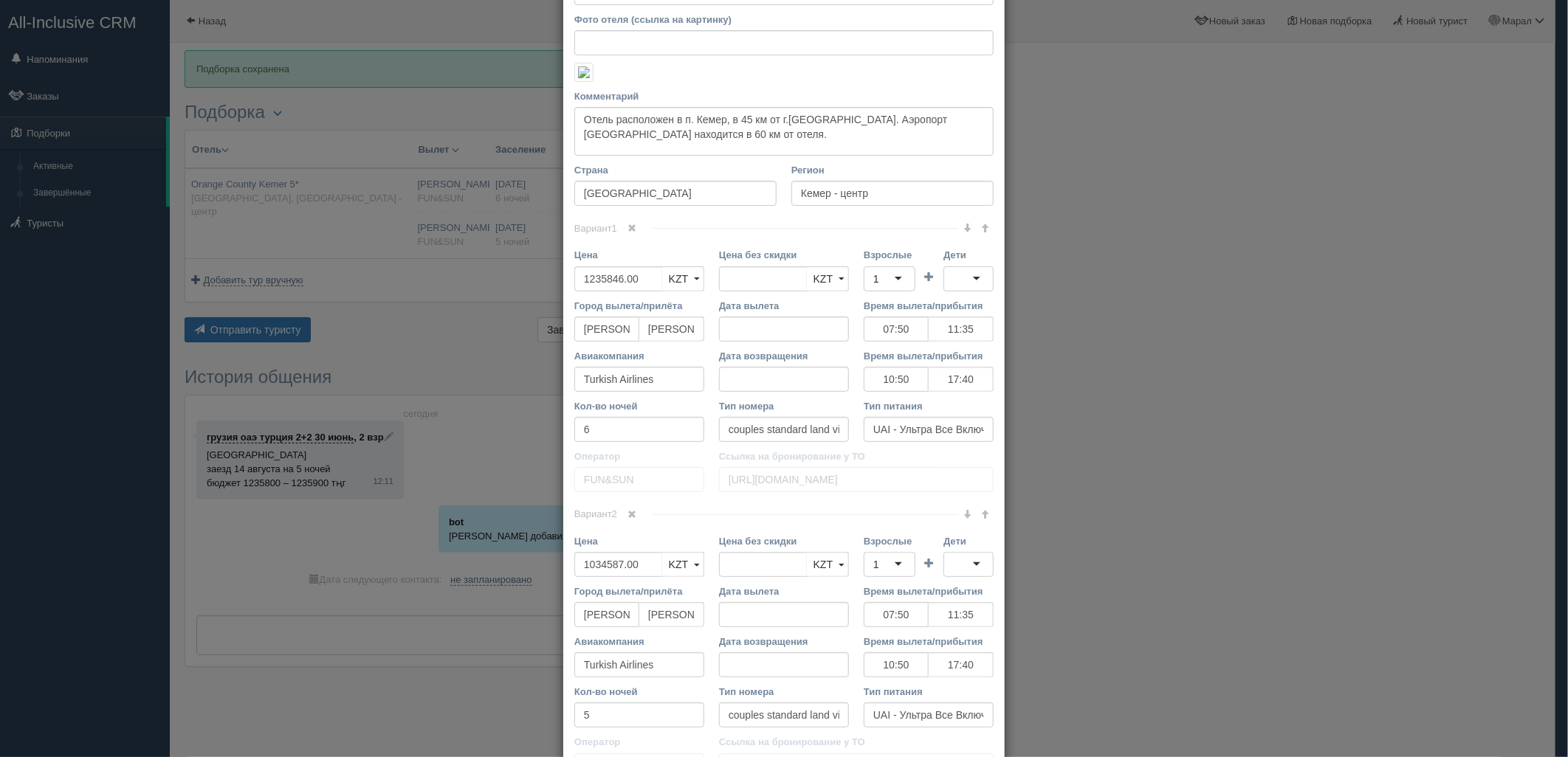
click at [630, 232] on span at bounding box center [633, 228] width 9 height 9
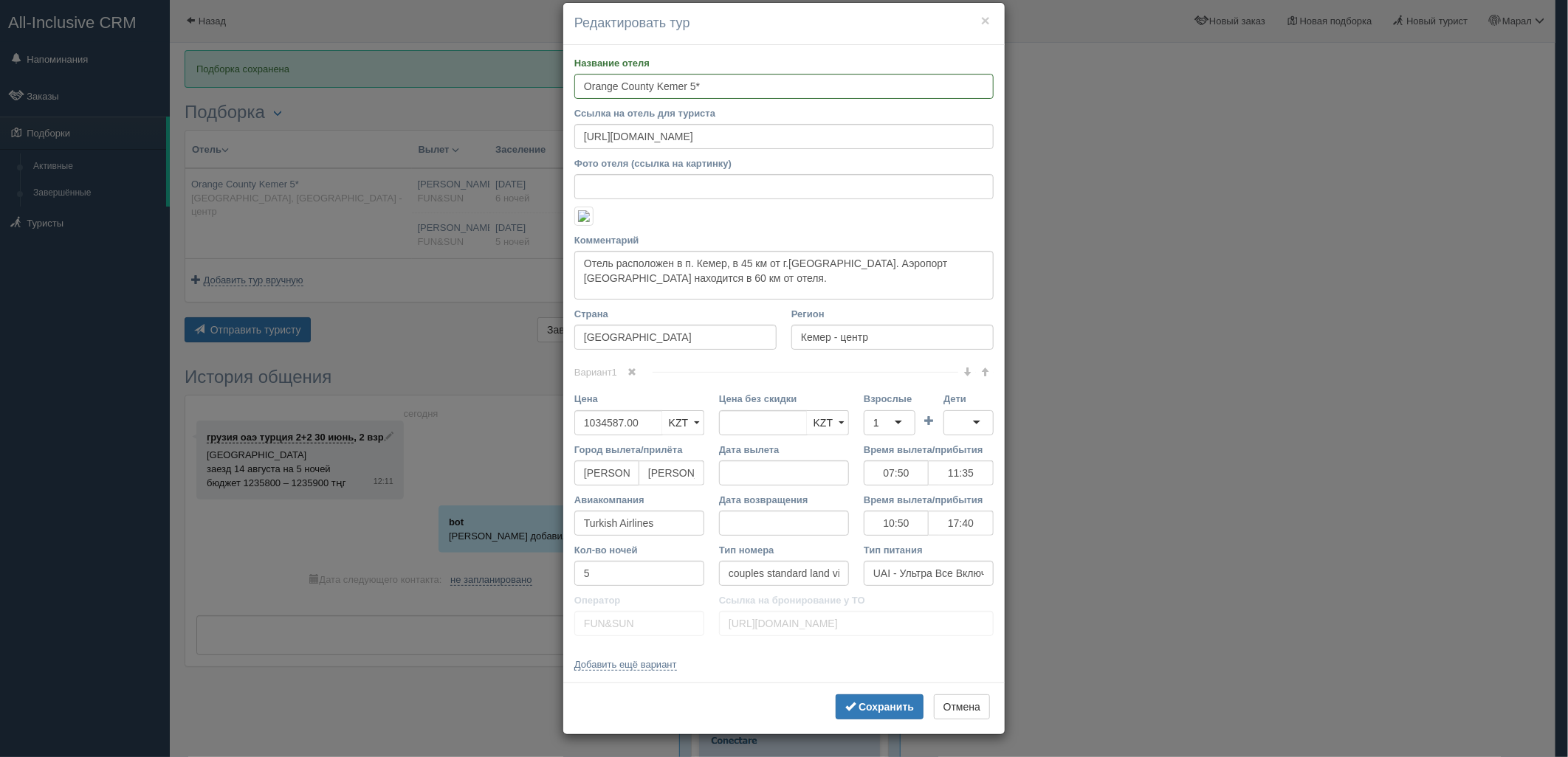
scroll to position [283, 0]
click at [859, 701] on b "Сохранить" at bounding box center [886, 707] width 55 height 12
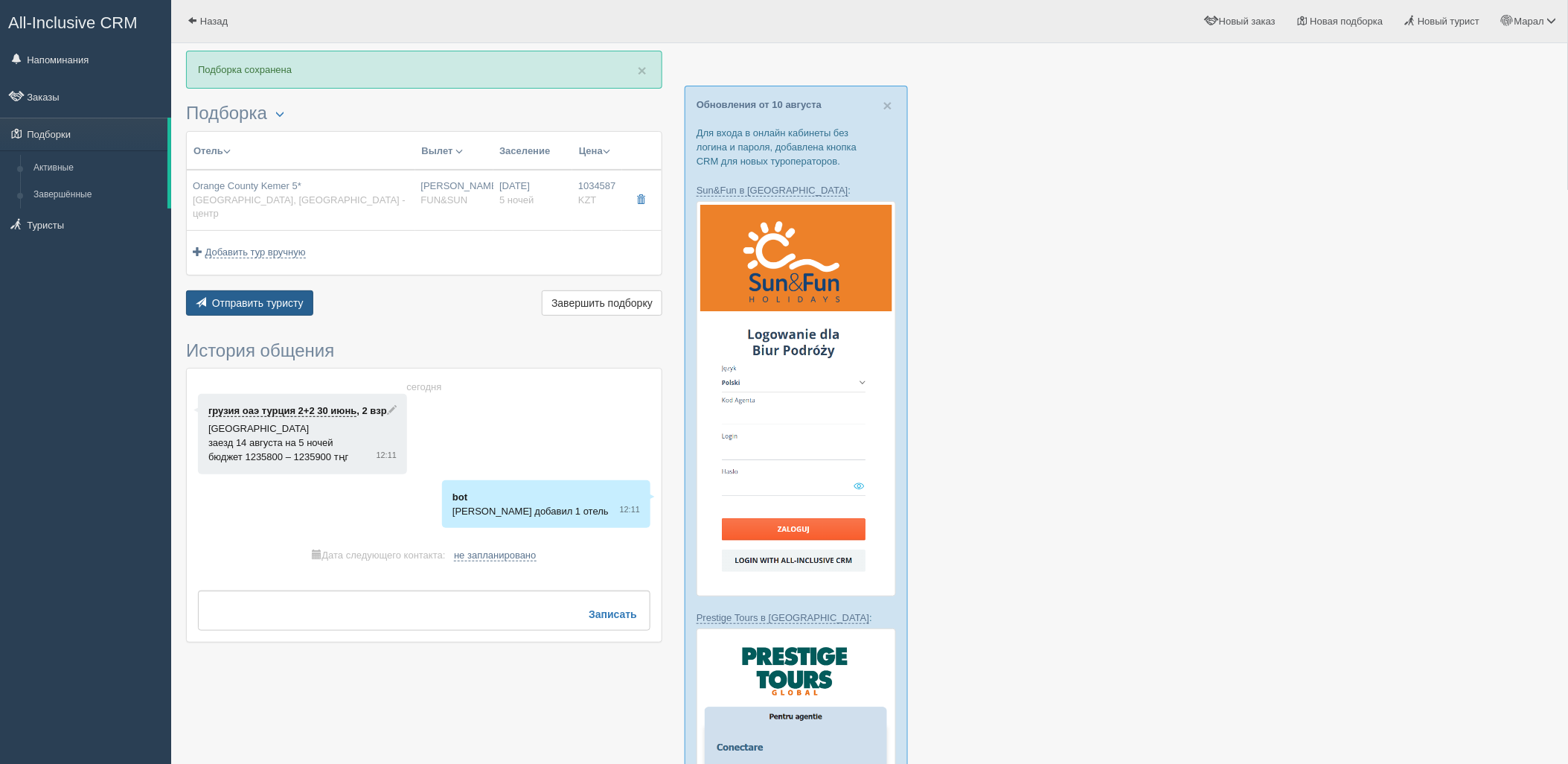
click at [283, 298] on span "Отправить туристу" at bounding box center [258, 304] width 92 height 12
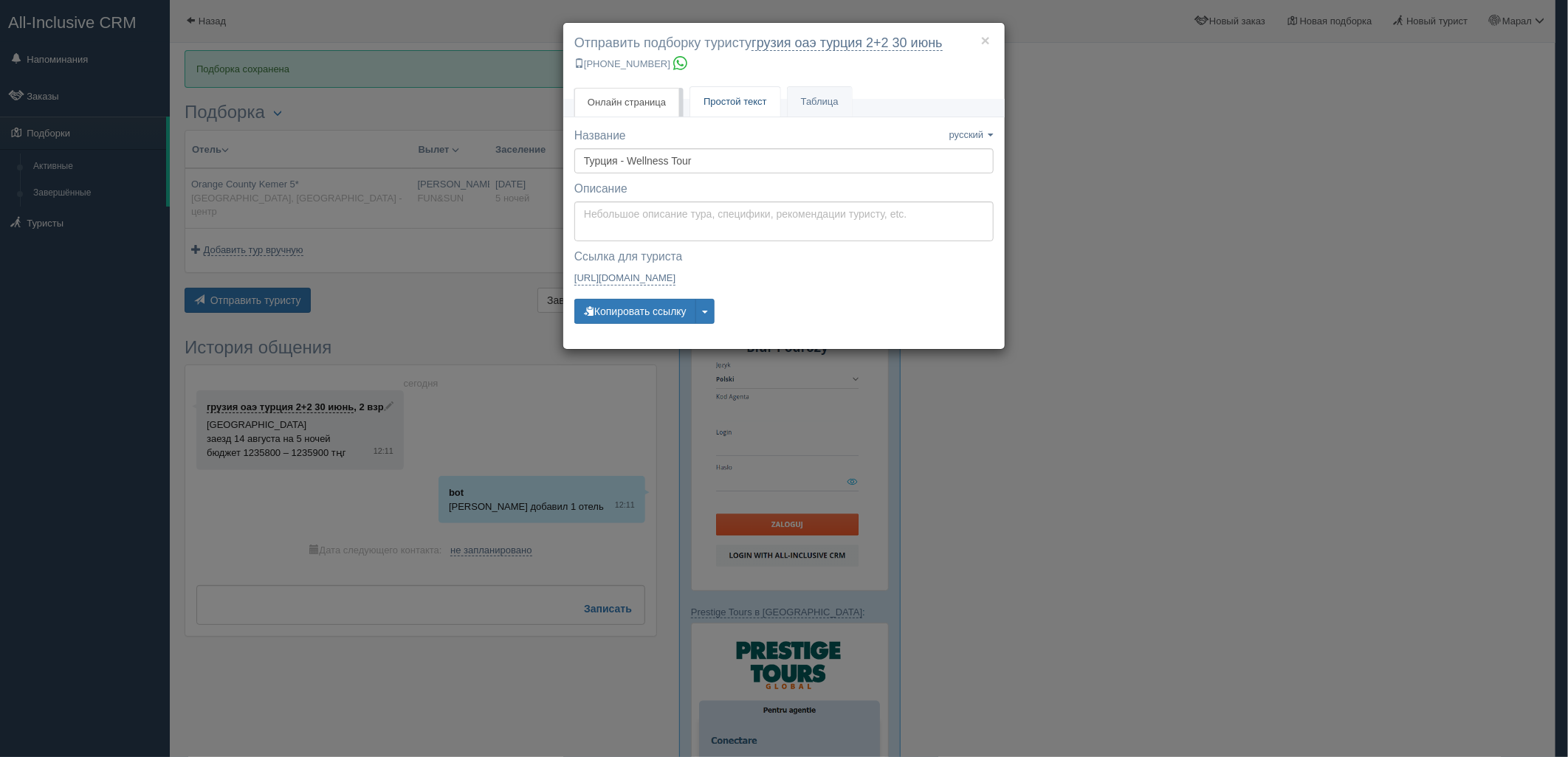
click at [727, 107] on span "Простой текст" at bounding box center [735, 101] width 64 height 11
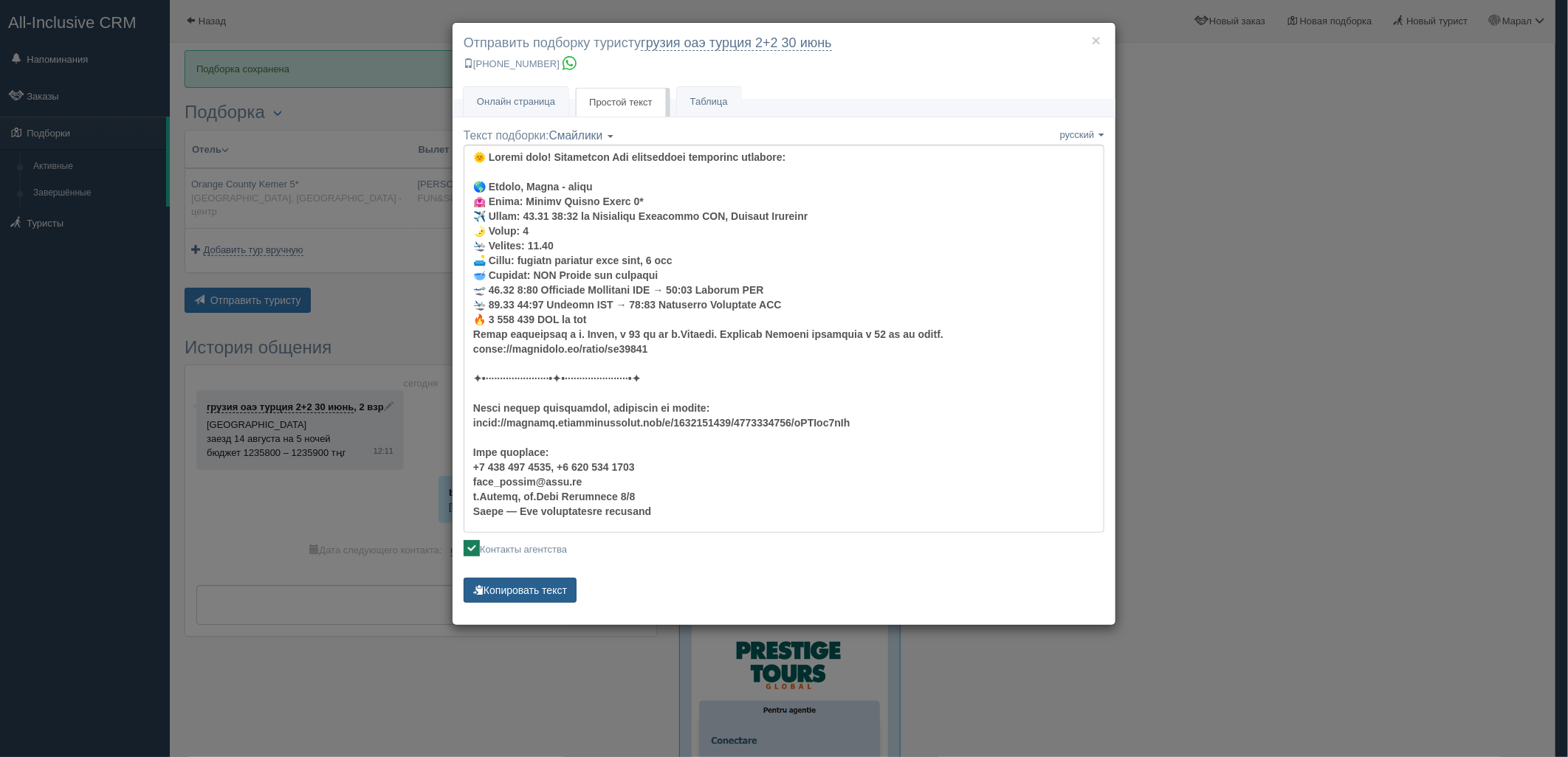
click at [538, 591] on button "Копировать текст" at bounding box center [519, 590] width 113 height 25
click at [537, 591] on button "Копировать текст" at bounding box center [519, 590] width 113 height 25
click at [536, 591] on button "Копировать текст" at bounding box center [519, 590] width 113 height 25
click at [1374, 419] on div "× Отправить подборку туристу грузия оаэ турция 2+2 30 июнь +7 701 880 5580 Онла…" at bounding box center [784, 378] width 1568 height 757
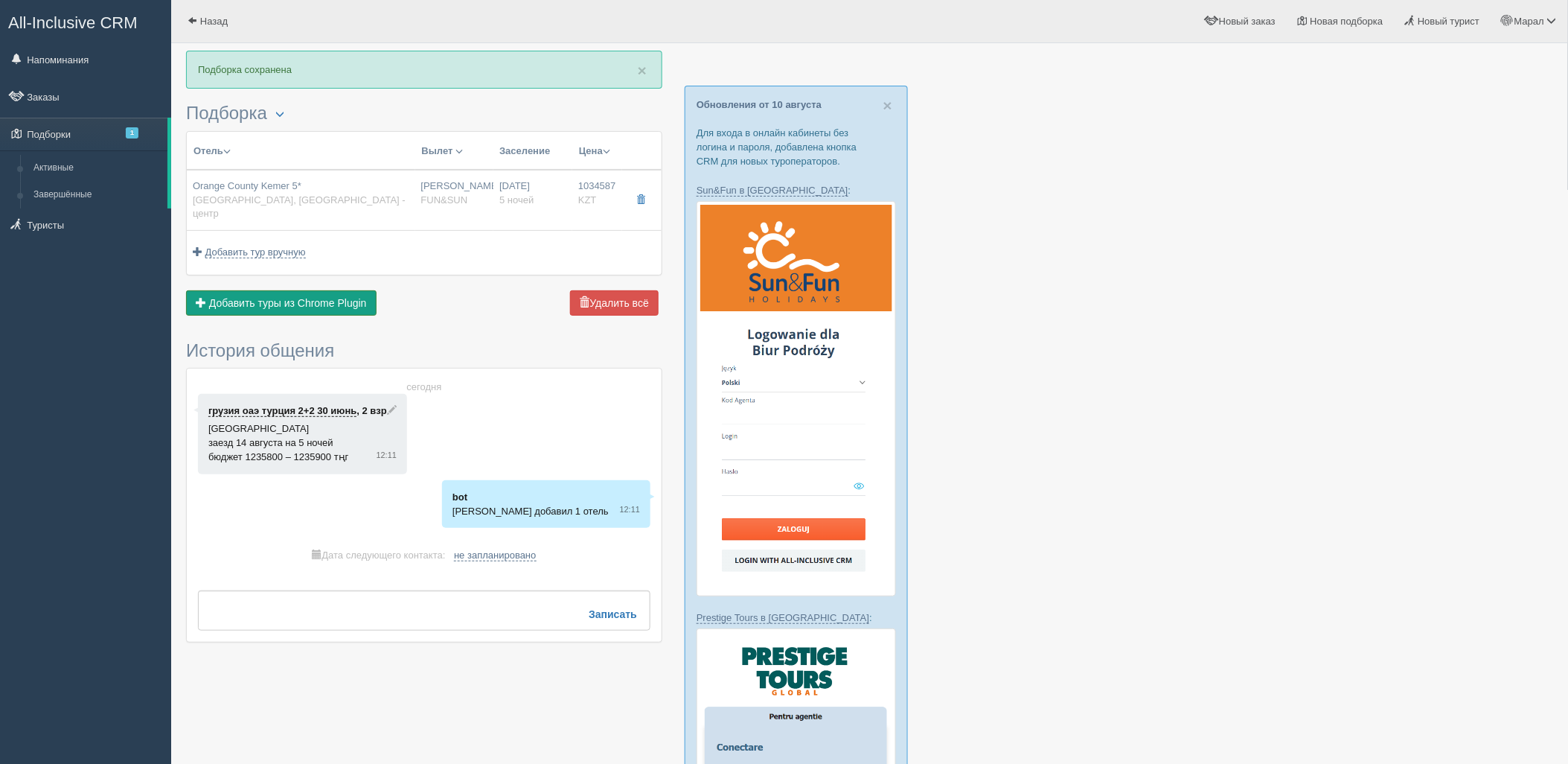
click at [307, 296] on button "Добавить из Plugin Добавить туры из Chrome Plugin" at bounding box center [281, 303] width 191 height 26
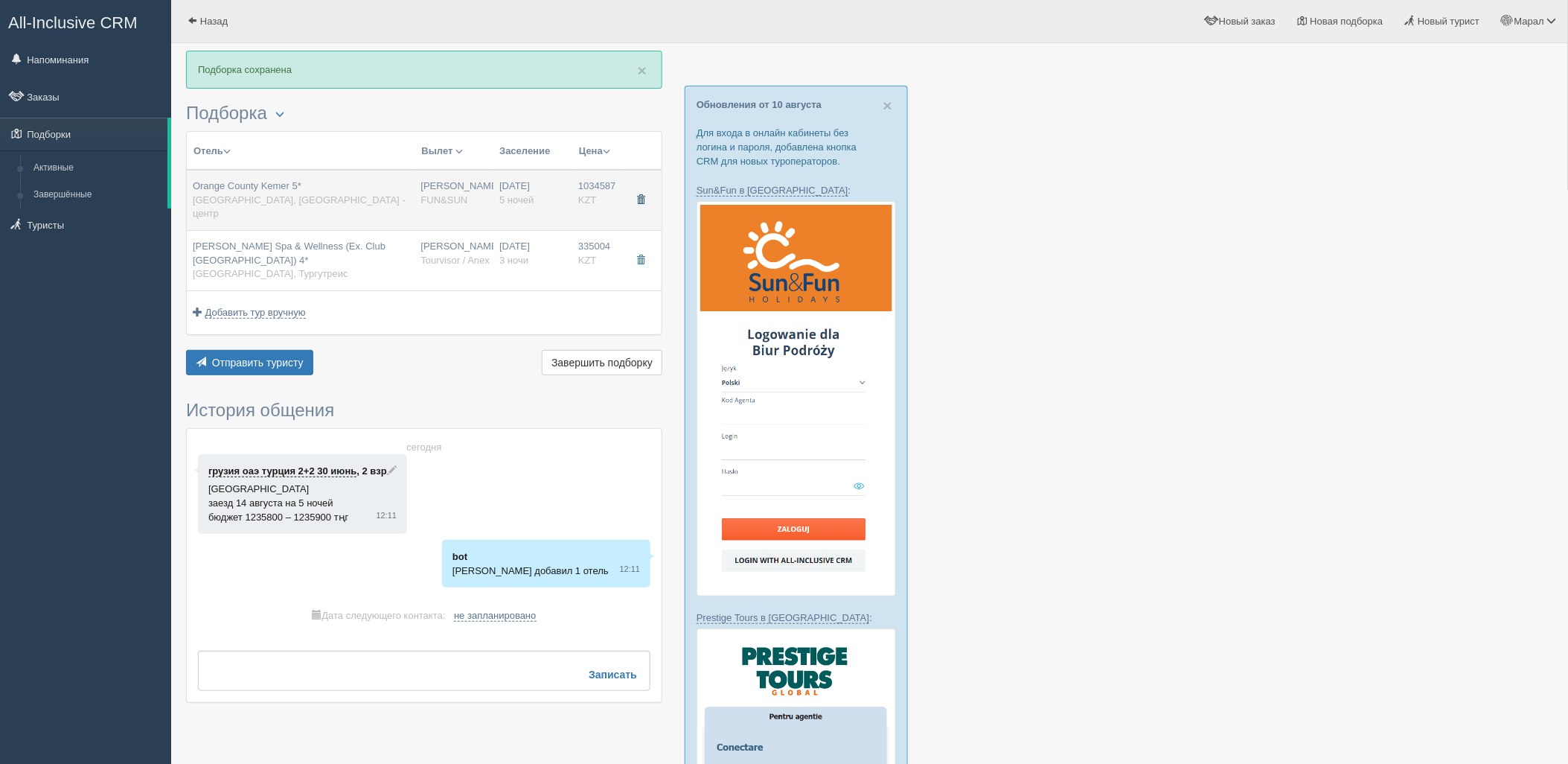
click at [636, 195] on span "button" at bounding box center [641, 200] width 9 height 9
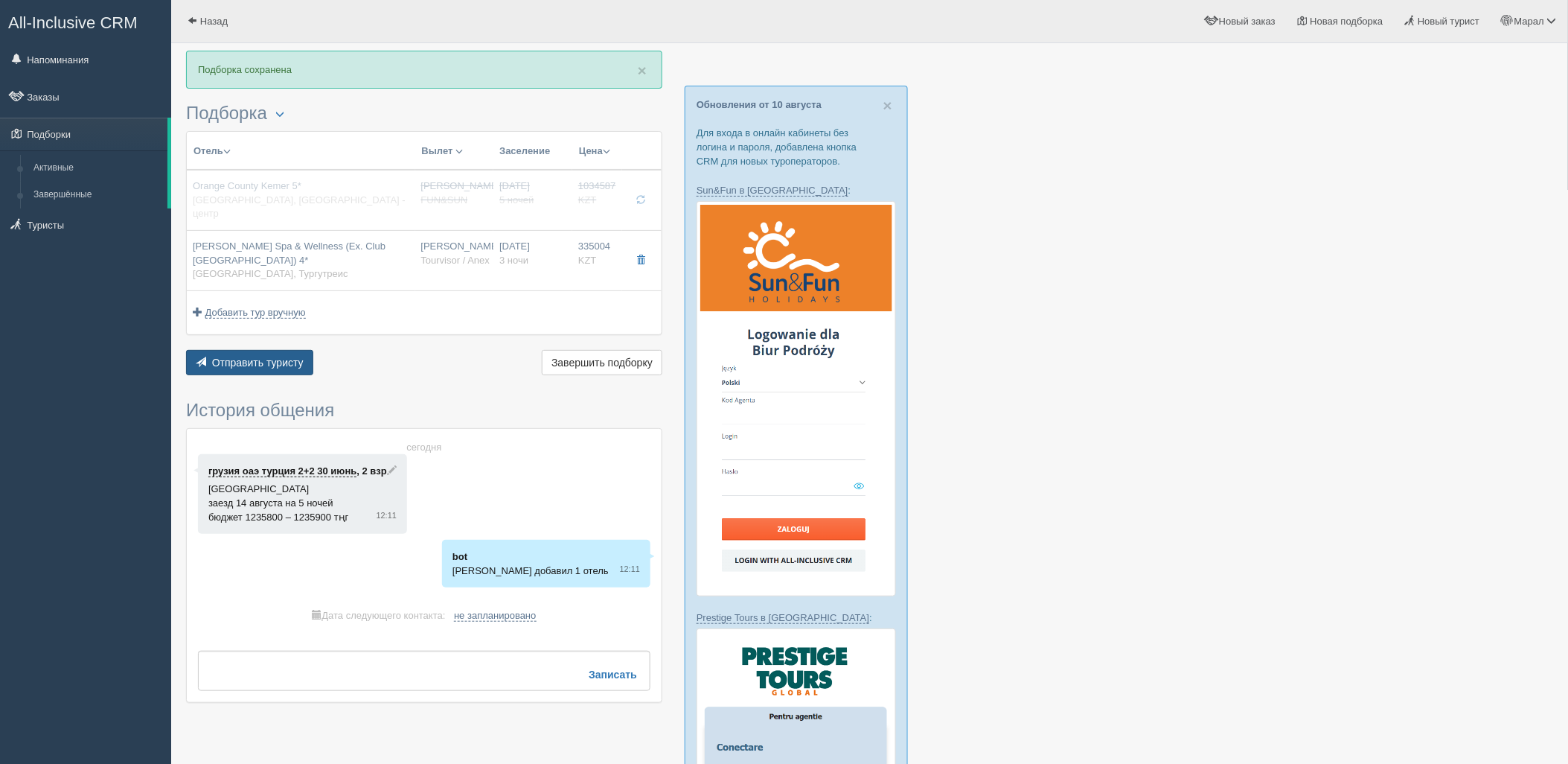
click at [285, 356] on span "Отправить туристу" at bounding box center [258, 363] width 92 height 12
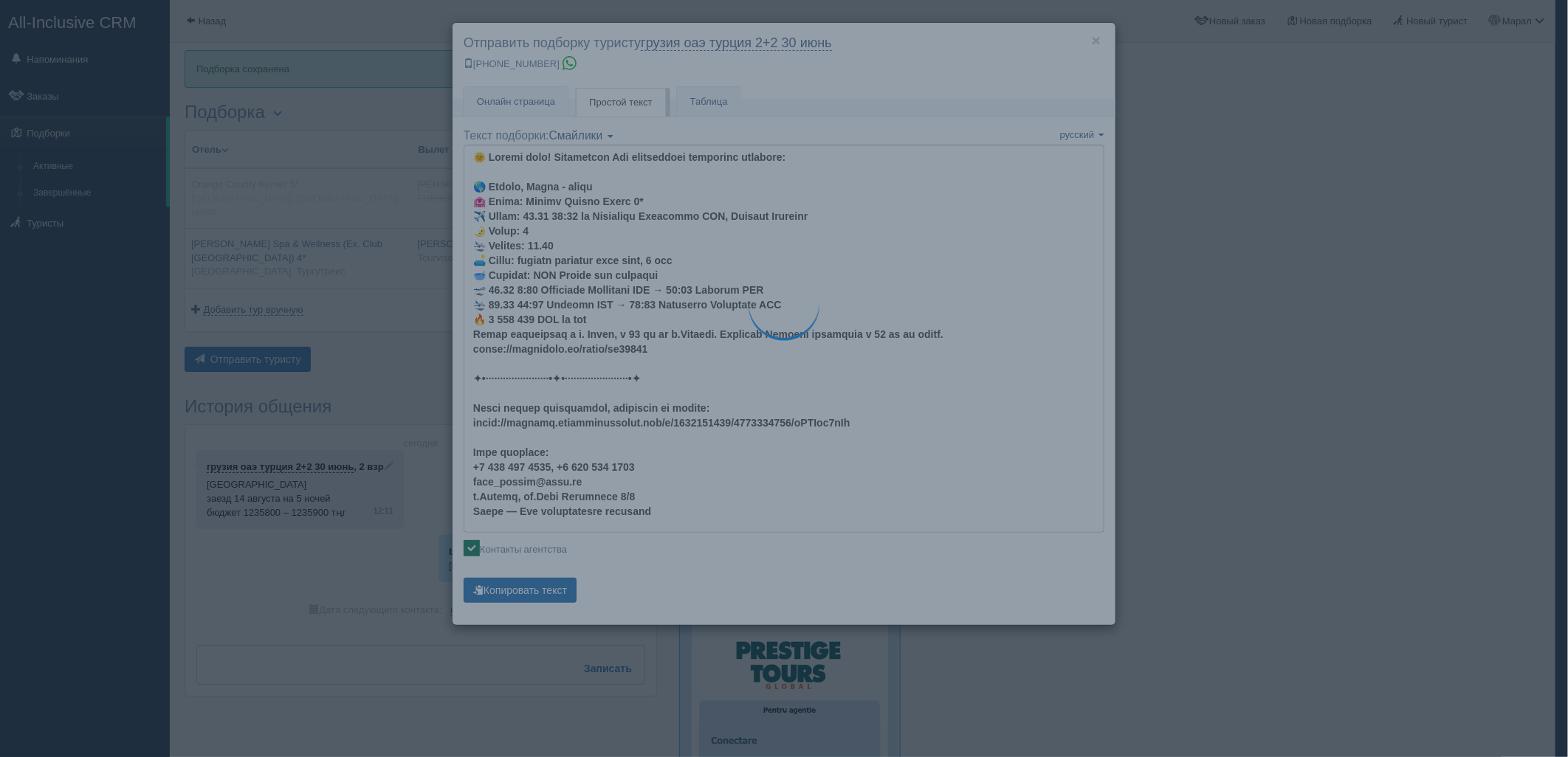
type textarea "🌞 Добрый день! Предлагаем Вам рассмотреть следующие варианты: 🌎 Турция, Тургутр…"
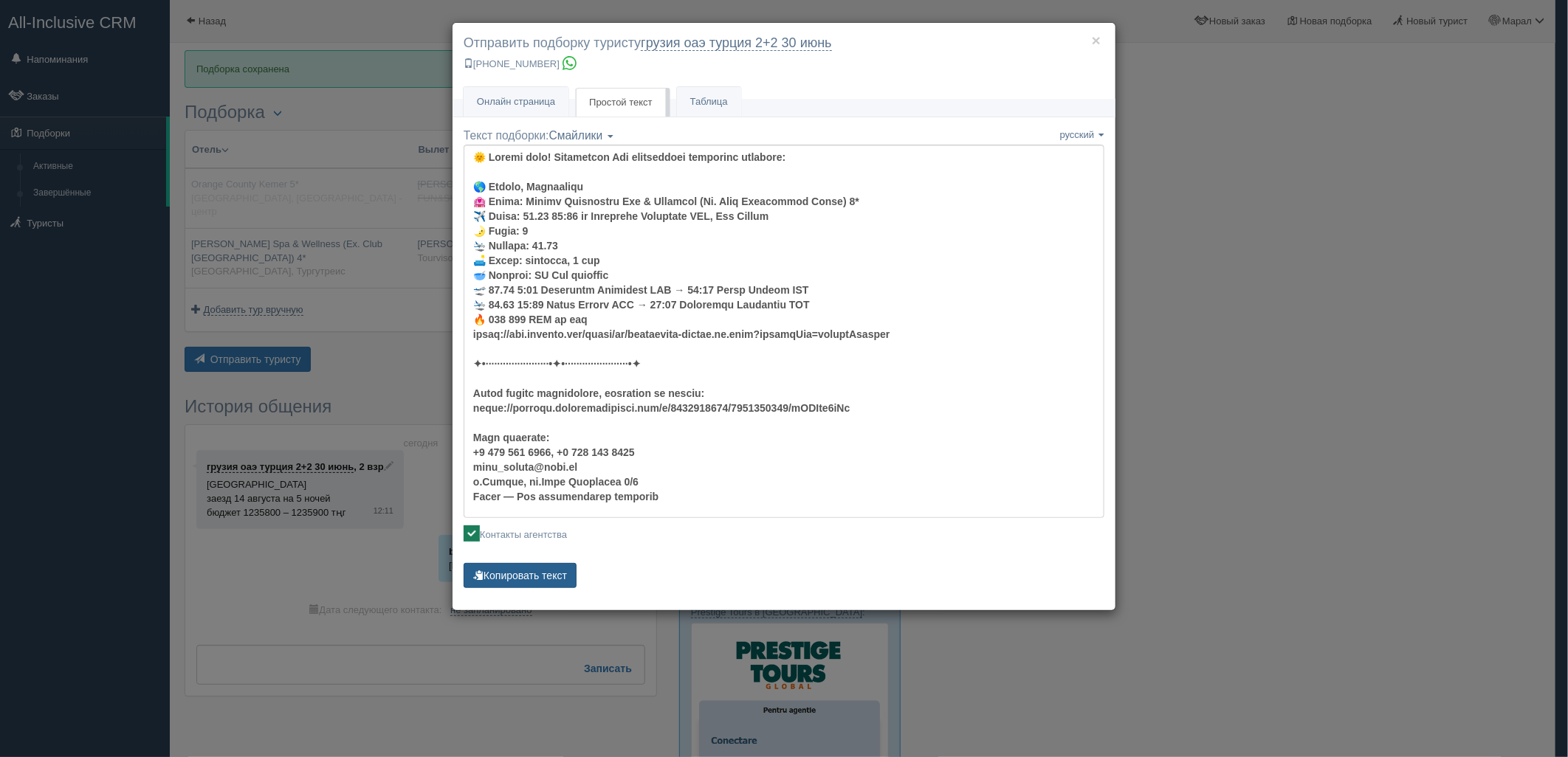
click at [553, 567] on button "Копировать текст" at bounding box center [519, 575] width 113 height 25
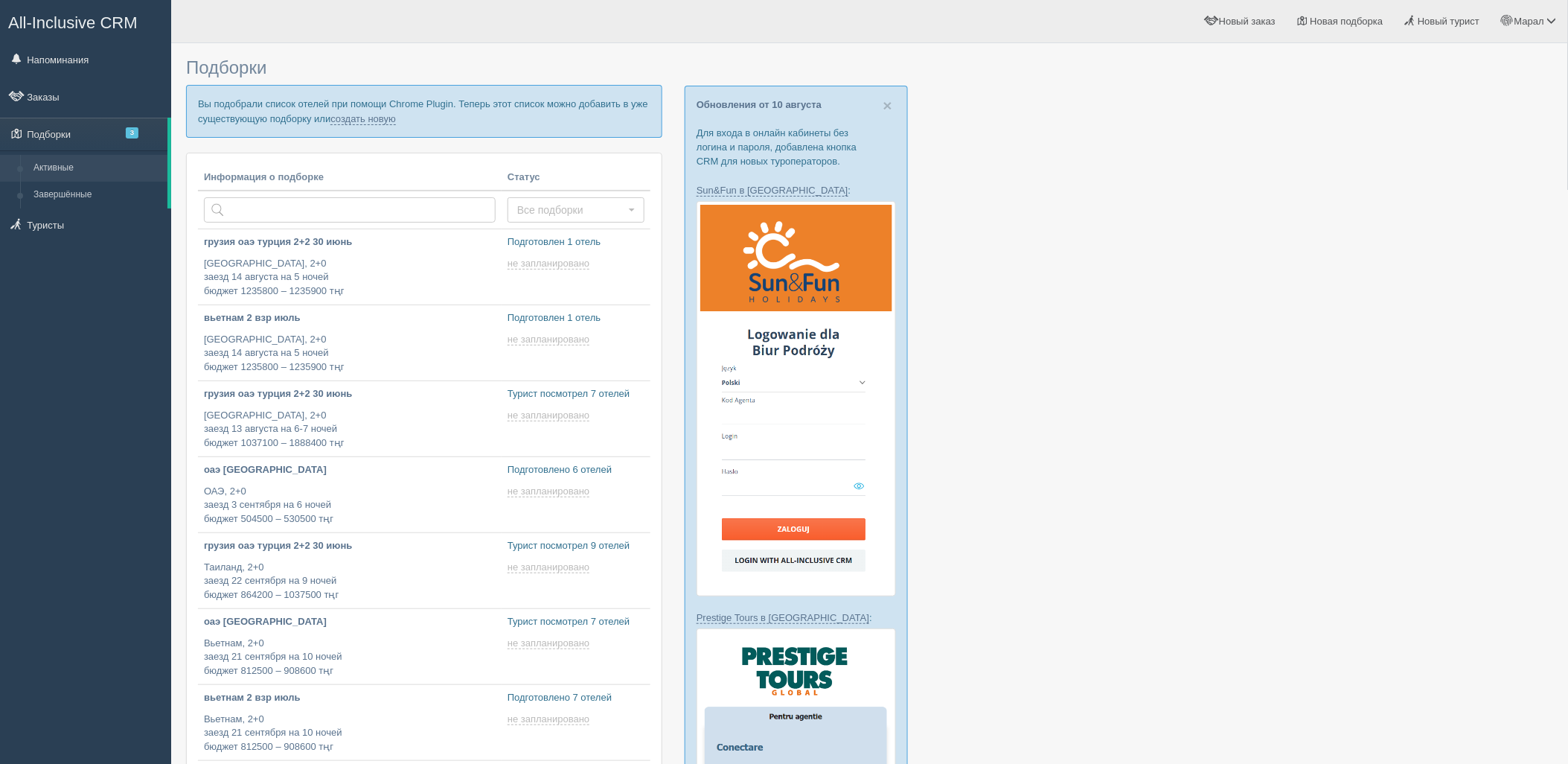
click at [377, 125] on p "Вы подобрали список отелей при помощи Chrome Plugin. Теперь этот список можно д…" at bounding box center [423, 110] width 476 height 52
click at [379, 115] on link "создать новую" at bounding box center [363, 120] width 65 height 12
type input "2025-08-12 13:10"
type input "2025-08-12 13:05"
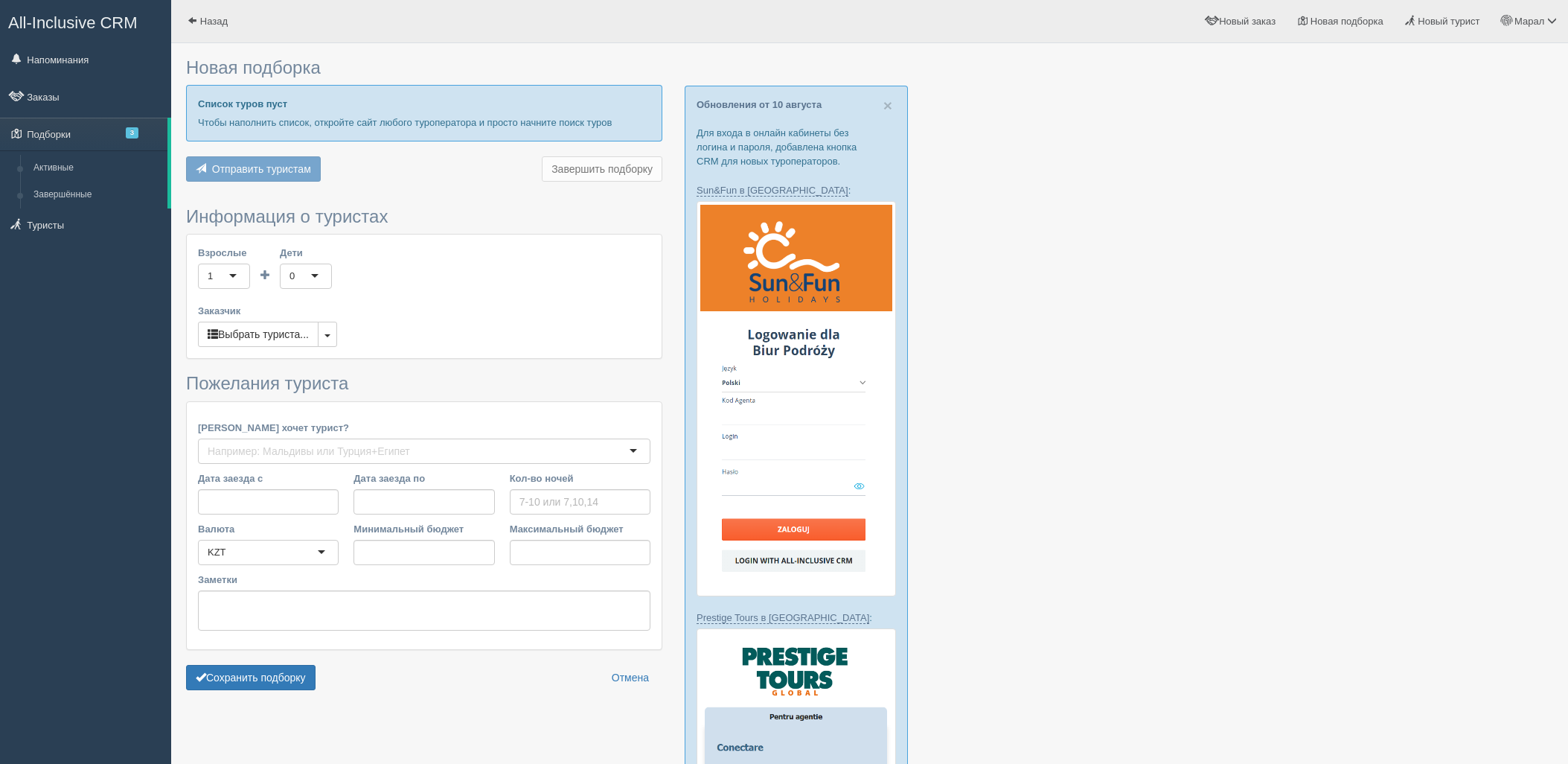
scroll to position [496, 0]
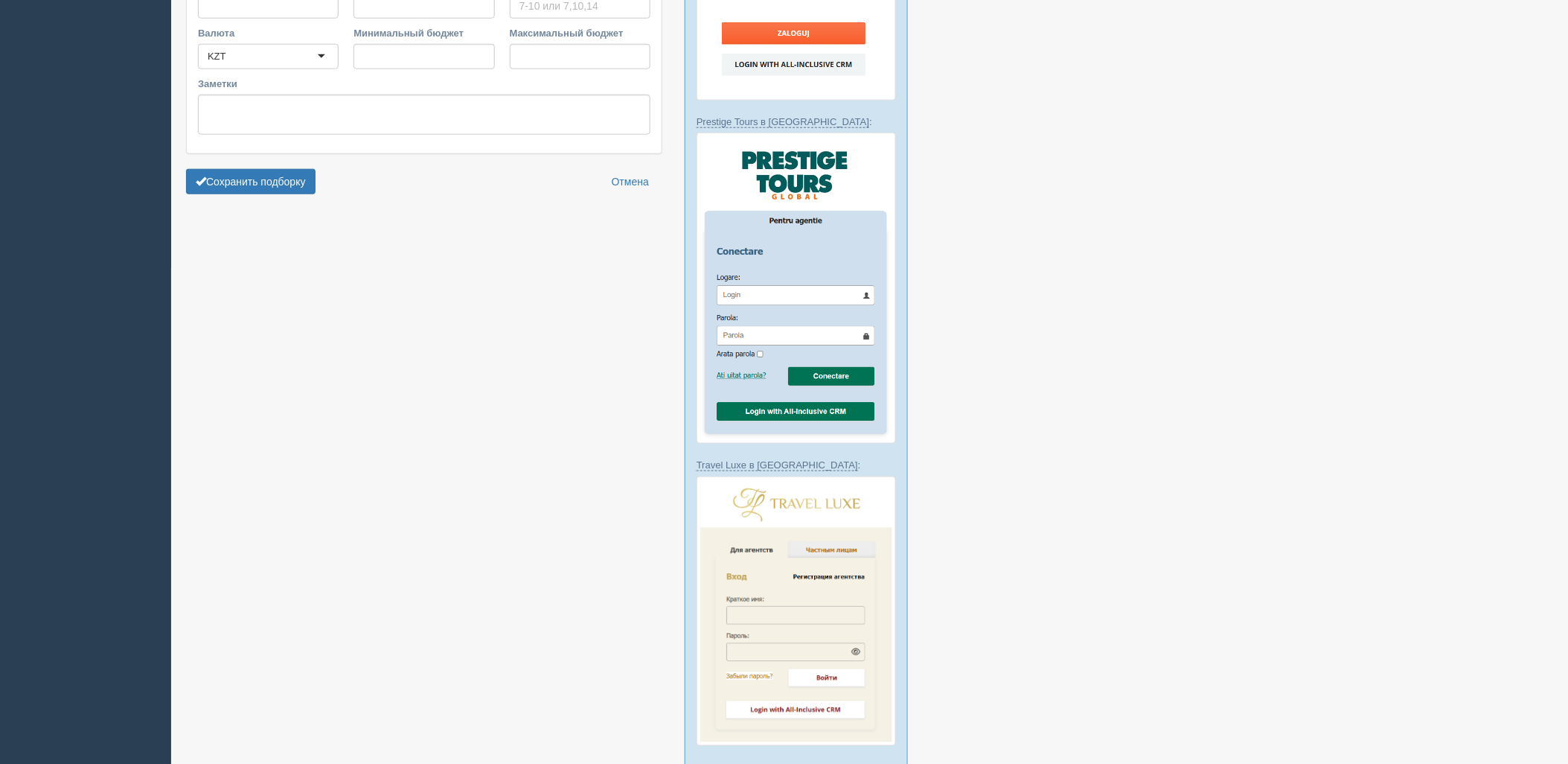
type input "4"
type input "557800"
type input "880200"
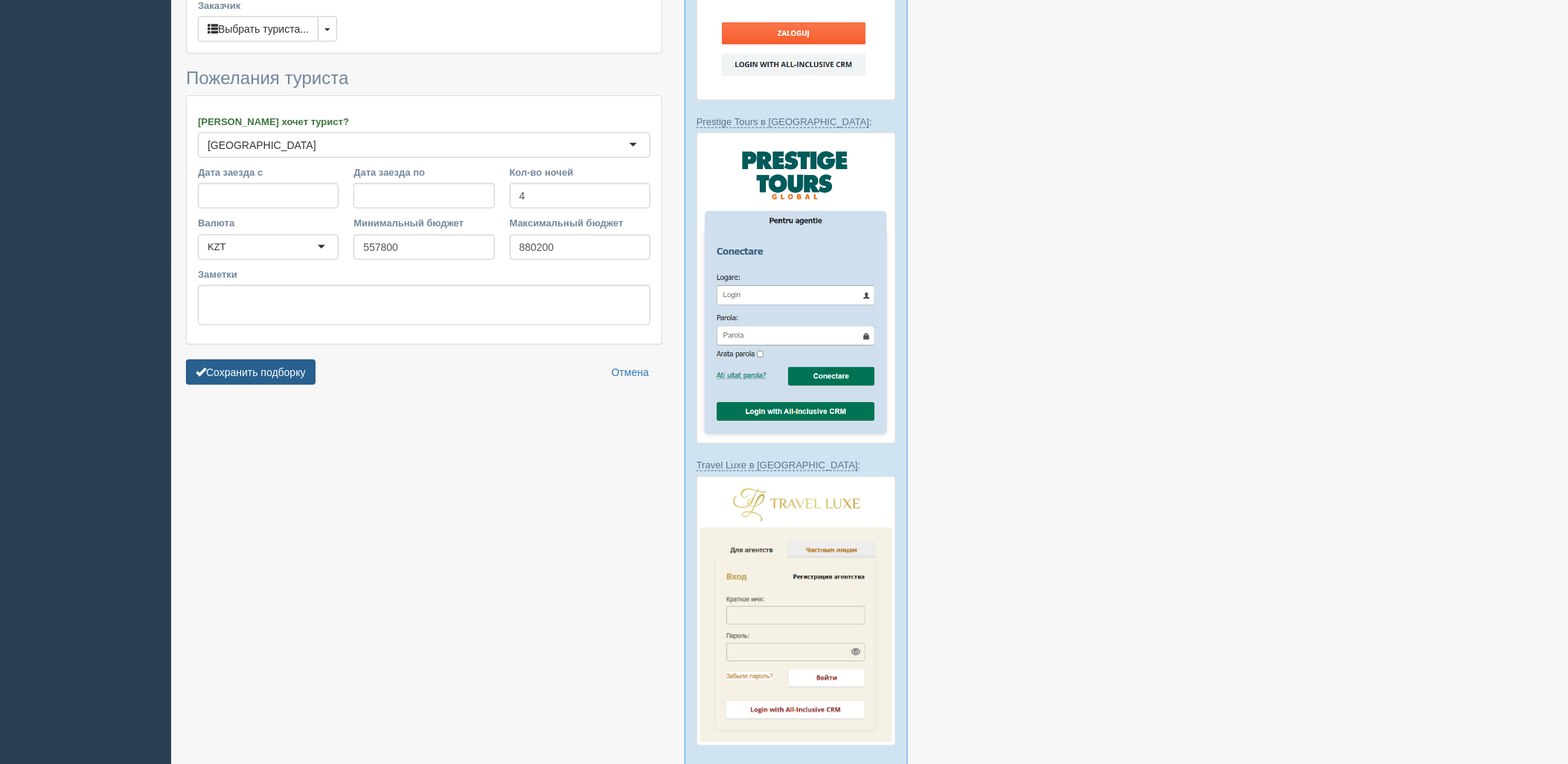
click at [299, 360] on button "Сохранить подборку" at bounding box center [250, 372] width 129 height 26
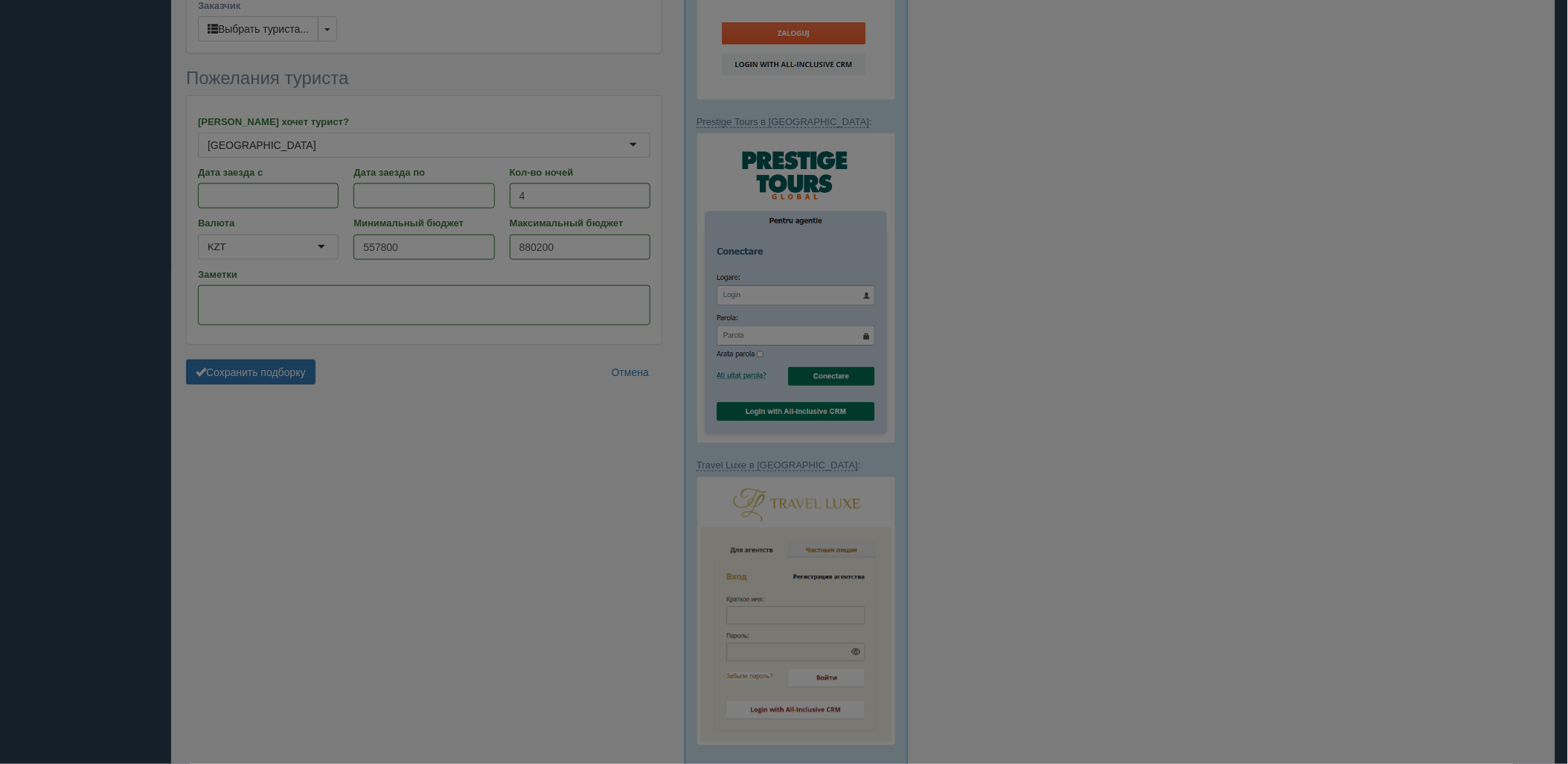
scroll to position [444, 0]
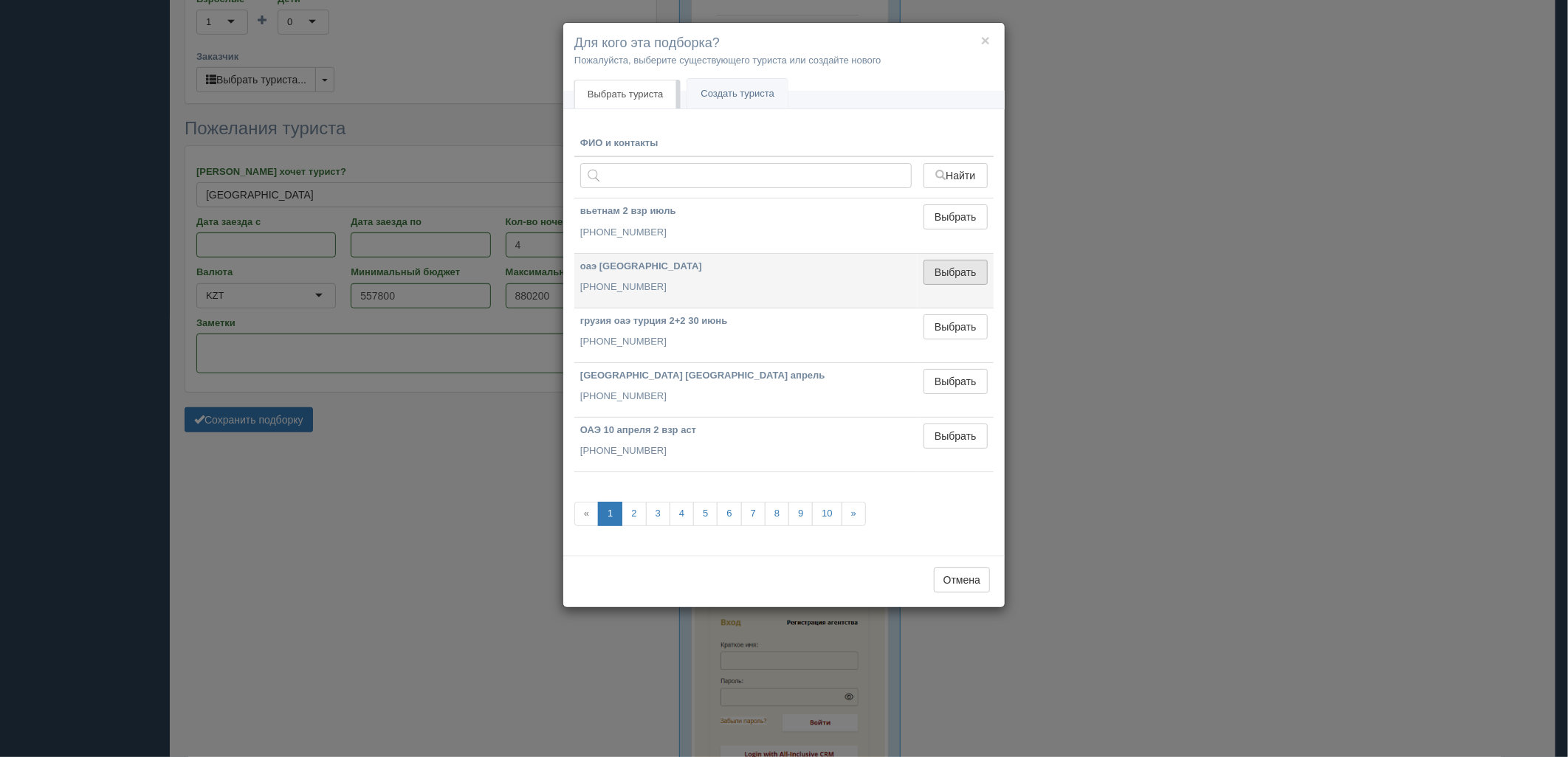
click at [979, 262] on button "Выбрать" at bounding box center [955, 272] width 65 height 25
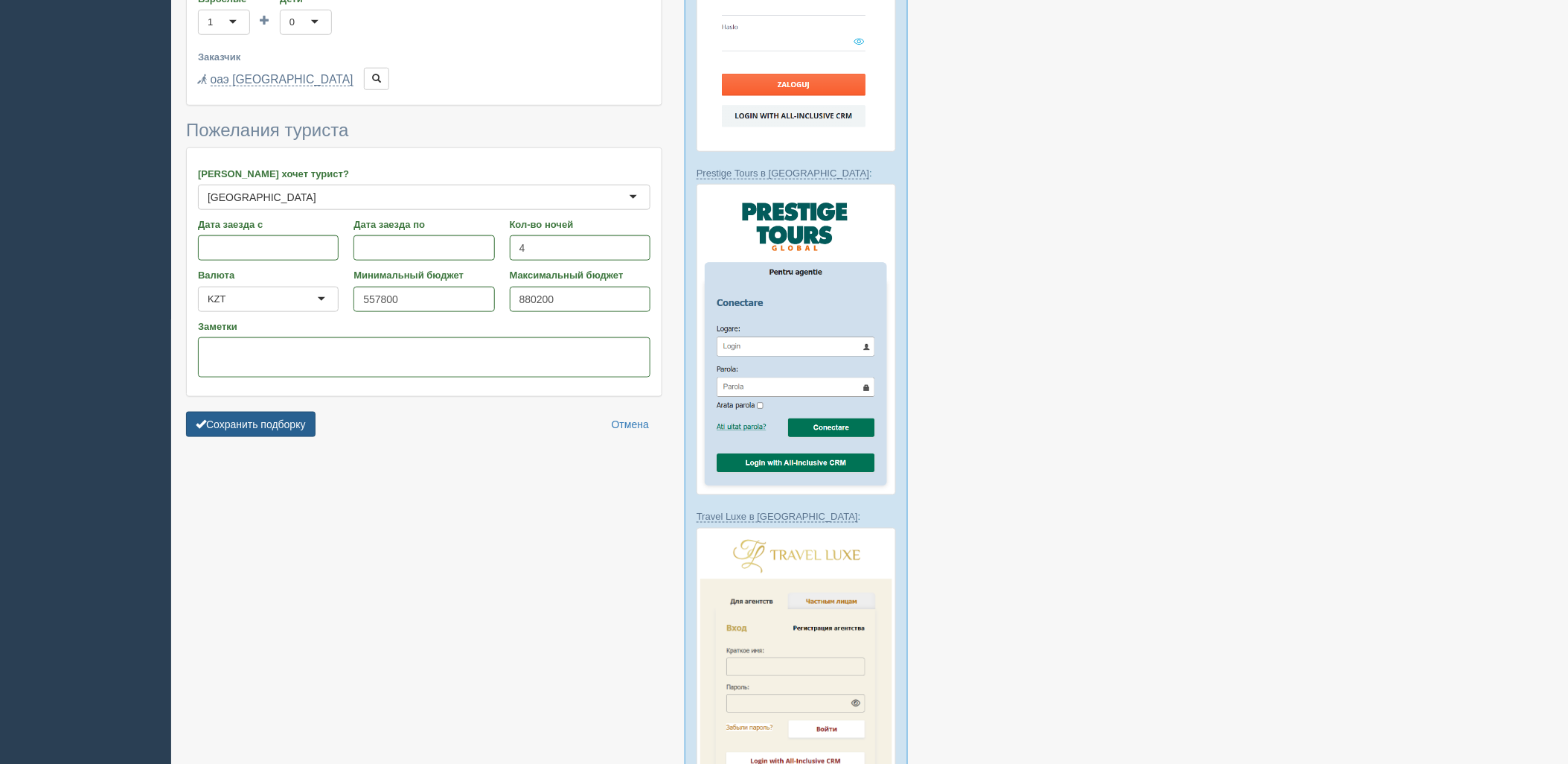
click at [292, 412] on button "Сохранить подборку" at bounding box center [250, 424] width 129 height 26
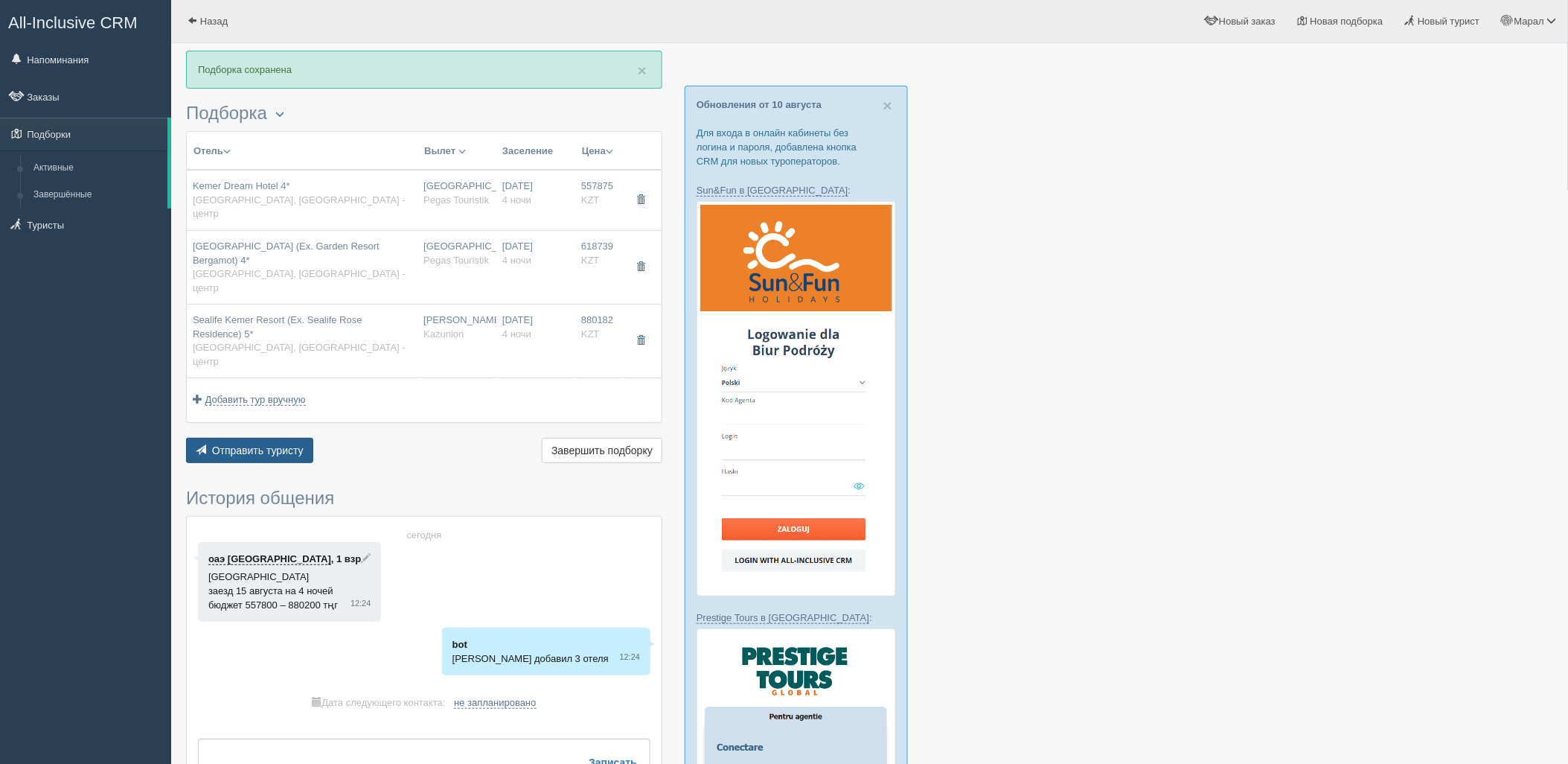
click at [285, 444] on span "Отправить туристу" at bounding box center [258, 451] width 92 height 12
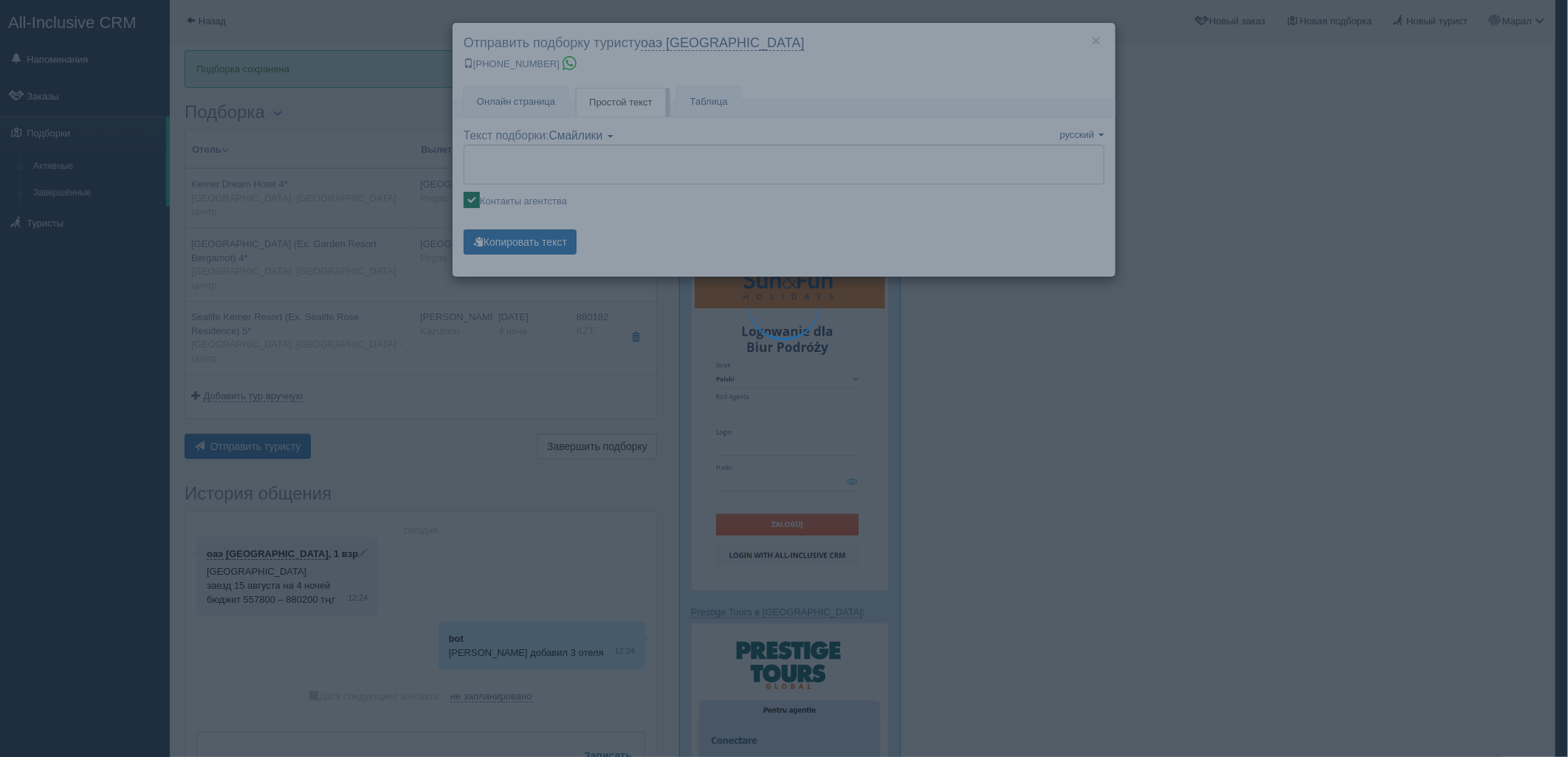
type textarea "🌞 Loremi dolo! Sitametcon Adi elitseddoei temporinc utlabore: 🌎 Etdolo, Magna -…"
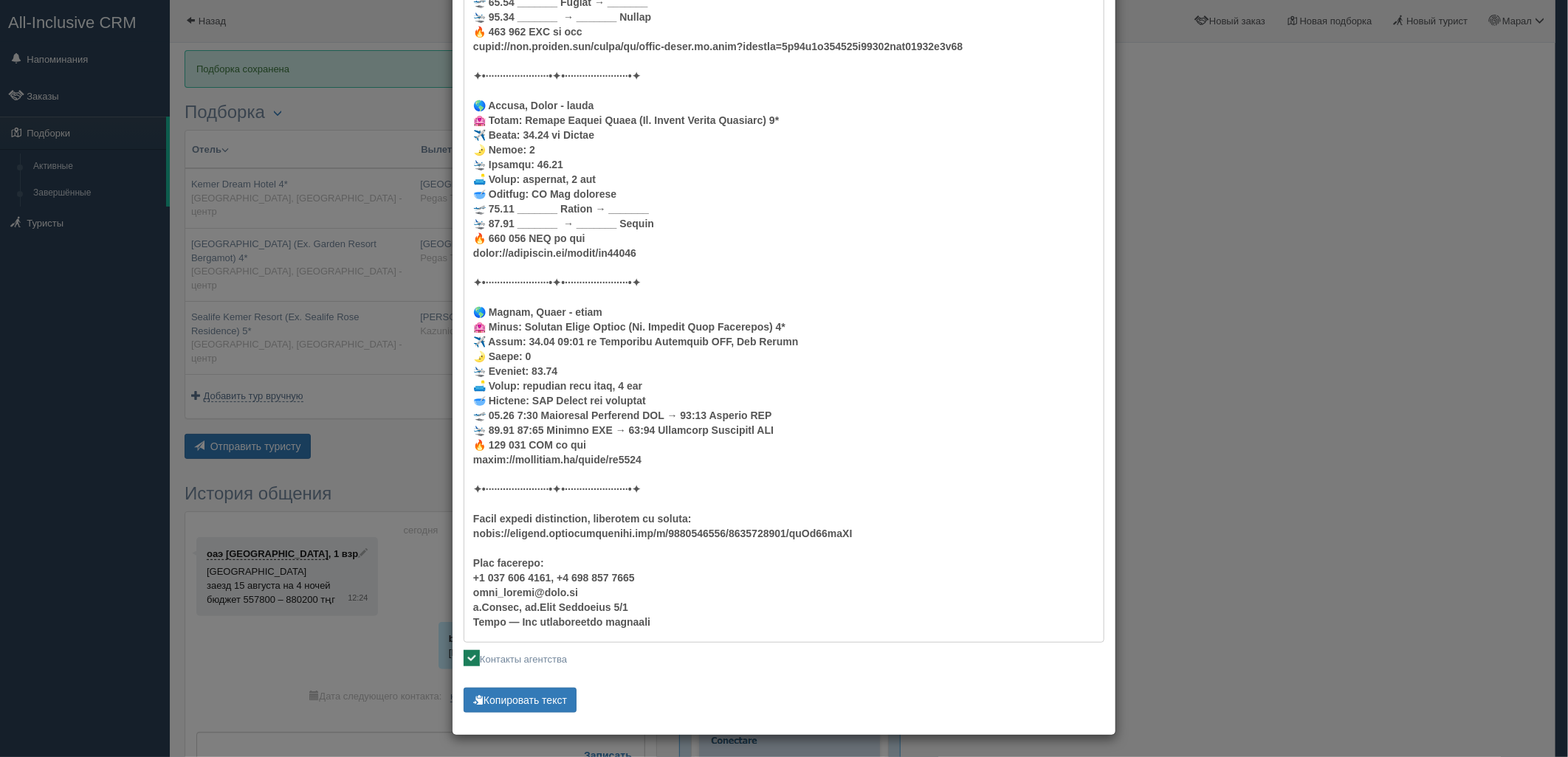
scroll to position [289, 0]
click at [534, 694] on button "Копировать текст" at bounding box center [519, 699] width 113 height 25
